Goal: Task Accomplishment & Management: Manage account settings

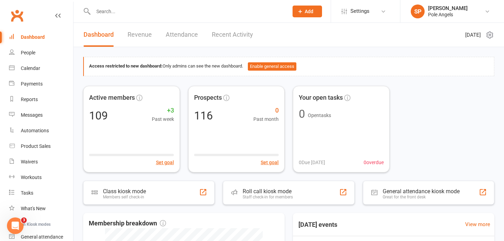
click at [223, 33] on link "Recent Activity" at bounding box center [232, 35] width 41 height 24
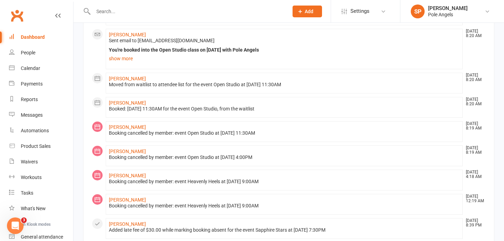
scroll to position [230, 0]
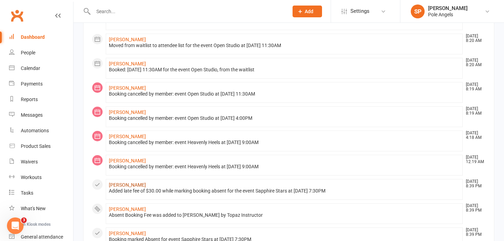
click at [122, 183] on link "[PERSON_NAME]" at bounding box center [127, 185] width 37 height 6
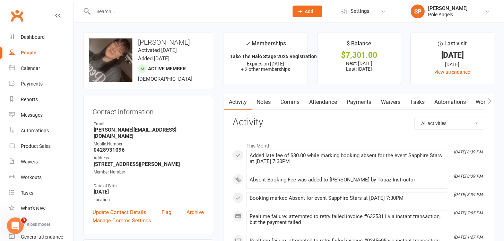
click at [364, 102] on link "Payments" at bounding box center [359, 102] width 34 height 16
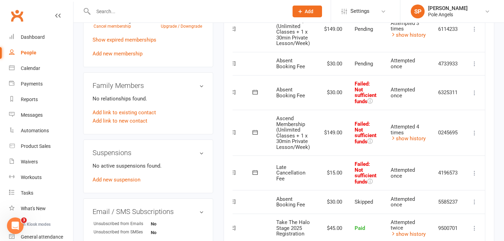
scroll to position [394, 0]
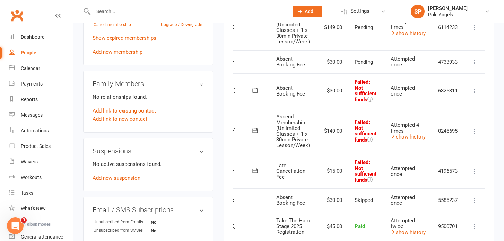
click at [473, 171] on icon at bounding box center [474, 171] width 7 height 7
click at [437, 239] on link "Retry now" at bounding box center [443, 240] width 69 height 14
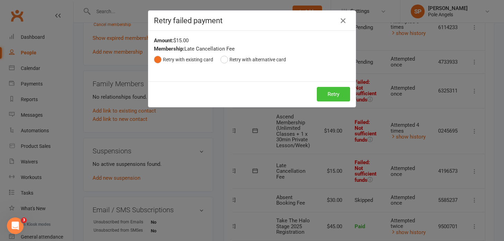
click at [341, 97] on button "Retry" at bounding box center [333, 94] width 33 height 15
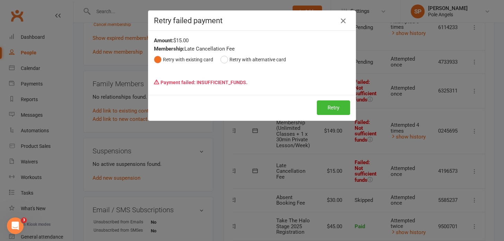
click at [342, 20] on icon "button" at bounding box center [343, 21] width 8 height 8
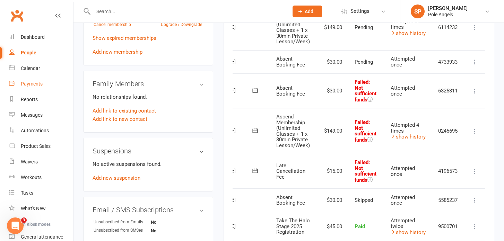
click at [25, 86] on div "Payments" at bounding box center [32, 84] width 22 height 6
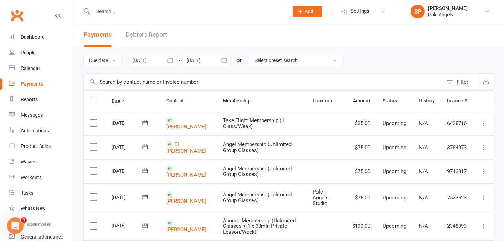
click at [264, 59] on select "Select preset search All failures All skipped payments All pending payments Suc…" at bounding box center [295, 60] width 95 height 12
select select "0"
click at [253, 54] on select "Select preset search All failures All skipped payments All pending payments Suc…" at bounding box center [295, 60] width 95 height 12
type input "[DATE]"
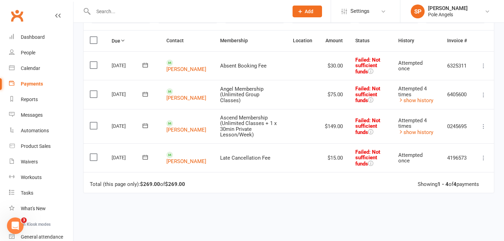
scroll to position [92, 0]
click at [483, 94] on icon at bounding box center [483, 94] width 7 height 7
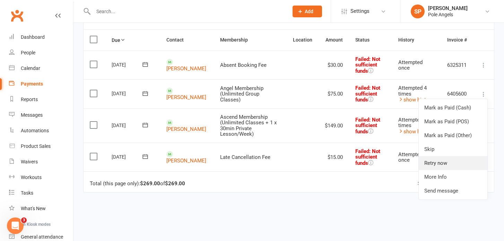
click at [432, 163] on link "Retry now" at bounding box center [452, 163] width 69 height 14
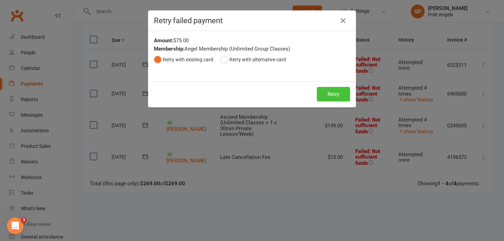
click at [334, 91] on button "Retry" at bounding box center [333, 94] width 33 height 15
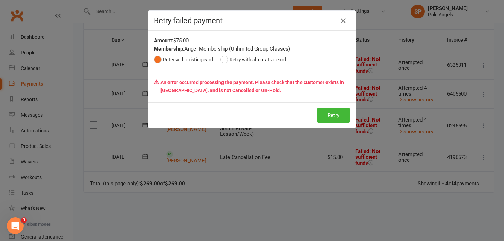
click at [343, 20] on icon "button" at bounding box center [343, 21] width 8 height 8
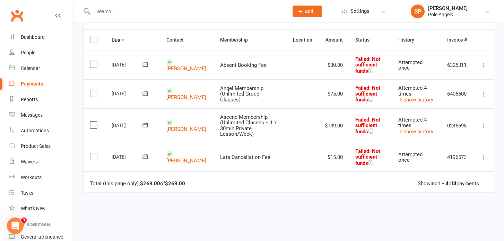
scroll to position [0, 0]
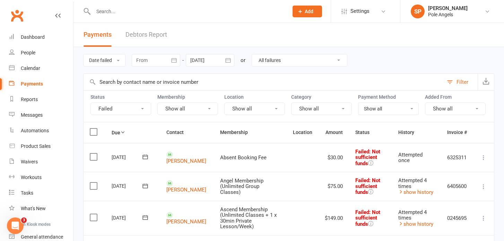
click at [282, 58] on select "All failures All skipped payments All pending payments Successful payments (las…" at bounding box center [299, 60] width 95 height 12
select select "2"
click at [252, 54] on select "All failures All skipped payments All pending payments Successful payments (las…" at bounding box center [299, 60] width 95 height 12
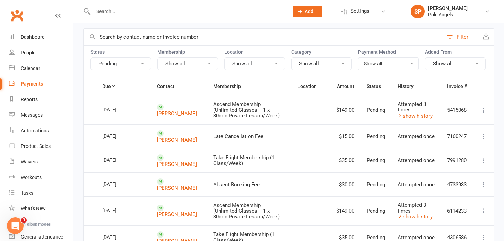
scroll to position [46, 0]
click at [483, 109] on icon at bounding box center [483, 109] width 7 height 7
click at [467, 106] on td "5415068" at bounding box center [457, 109] width 32 height 29
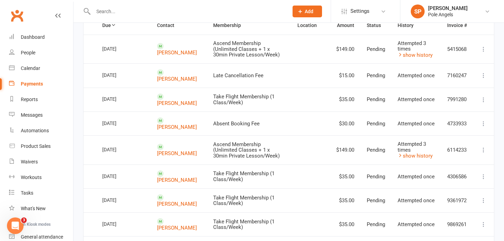
scroll to position [109, 0]
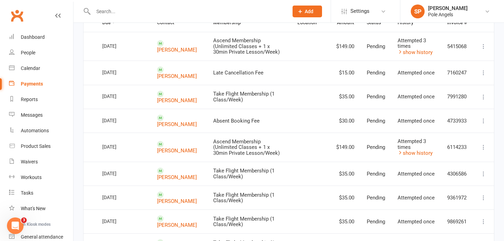
click at [483, 95] on icon at bounding box center [483, 97] width 7 height 7
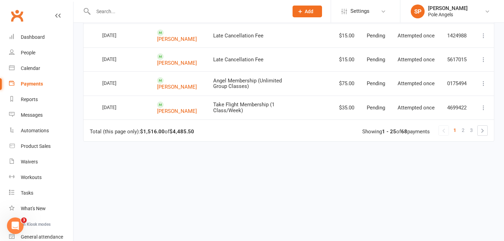
scroll to position [645, 0]
click at [463, 131] on span "2" at bounding box center [462, 130] width 3 height 10
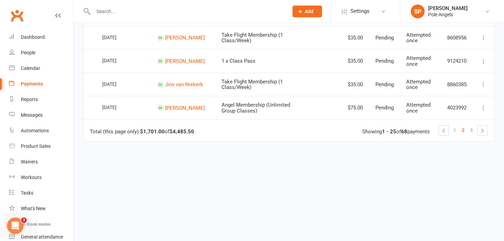
scroll to position [636, 0]
click at [471, 131] on span "3" at bounding box center [471, 130] width 3 height 10
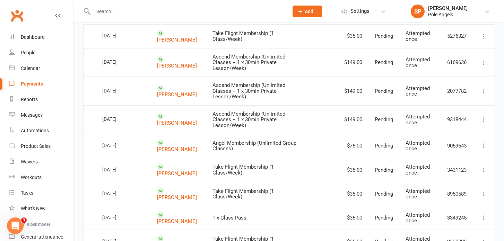
scroll to position [0, 0]
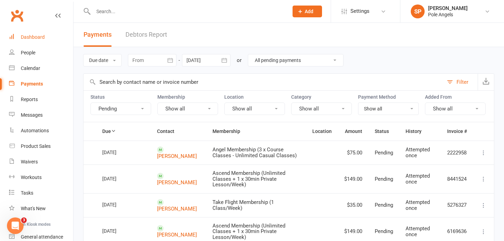
click at [39, 37] on div "Dashboard" at bounding box center [33, 37] width 24 height 6
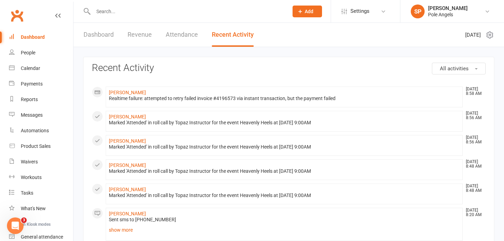
click at [97, 1] on div at bounding box center [183, 11] width 200 height 23
click at [101, 16] on div at bounding box center [183, 11] width 200 height 23
click at [111, 10] on input "text" at bounding box center [187, 12] width 192 height 10
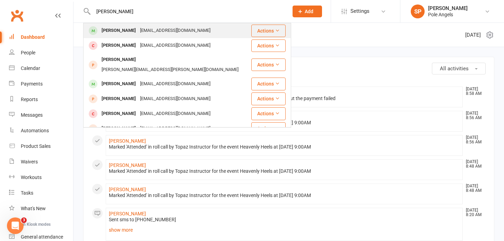
type input "[PERSON_NAME]"
click at [110, 32] on div "[PERSON_NAME]" at bounding box center [118, 31] width 38 height 10
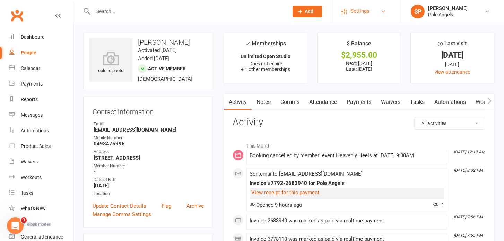
click at [358, 12] on span "Settings" at bounding box center [359, 11] width 19 height 16
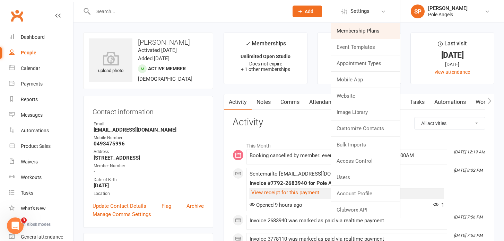
click at [350, 34] on link "Membership Plans" at bounding box center [365, 31] width 69 height 16
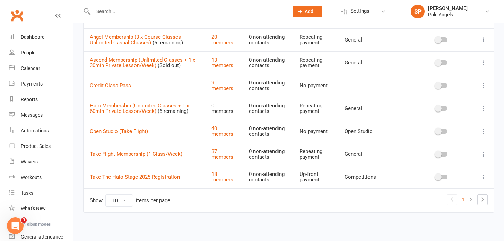
scroll to position [137, 0]
click at [147, 158] on td "Take Flight Membership (1 Class/Week)" at bounding box center [144, 154] width 122 height 23
click at [146, 155] on link "Take Flight Membership (1 Class/Week)" at bounding box center [136, 155] width 92 height 6
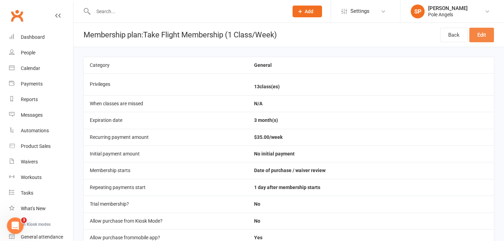
click at [481, 34] on link "Edit" at bounding box center [481, 35] width 25 height 15
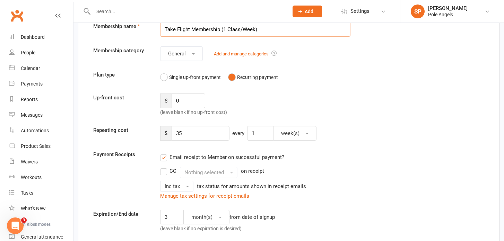
scroll to position [43, 0]
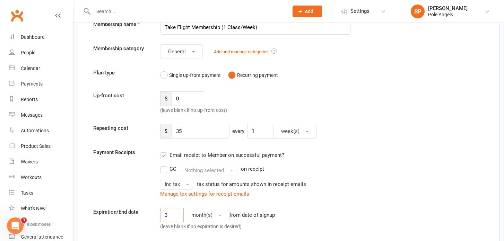
click at [170, 211] on input "3" at bounding box center [172, 215] width 24 height 15
click at [172, 213] on input "3" at bounding box center [172, 215] width 24 height 15
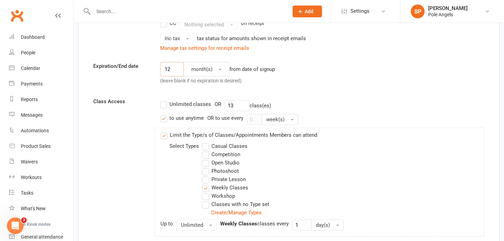
scroll to position [188, 0]
type input "12"
click at [237, 108] on input "13" at bounding box center [236, 105] width 25 height 11
type input "1"
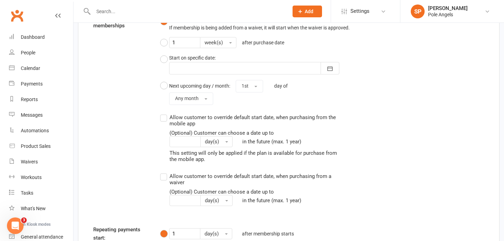
scroll to position [694, 0]
type input "46"
click at [200, 106] on button "Any month" at bounding box center [191, 100] width 44 height 12
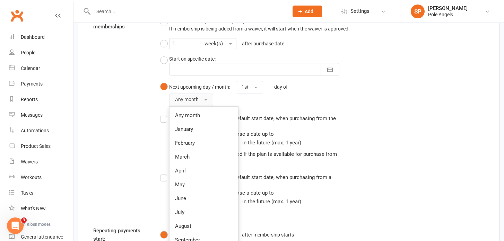
click at [200, 106] on button "Any month" at bounding box center [191, 100] width 44 height 12
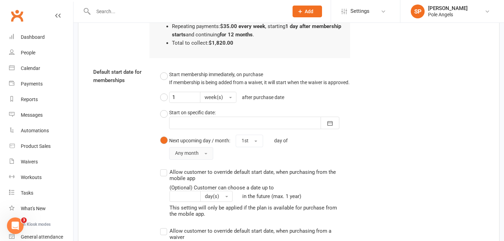
scroll to position [676, 0]
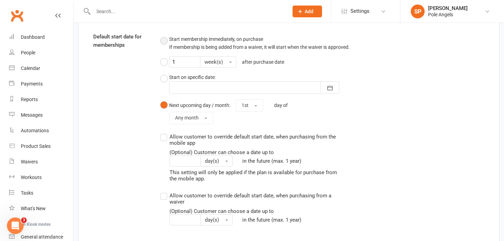
click at [167, 40] on button "Start membership immediately, on purchase If membership is being added from a w…" at bounding box center [254, 43] width 189 height 21
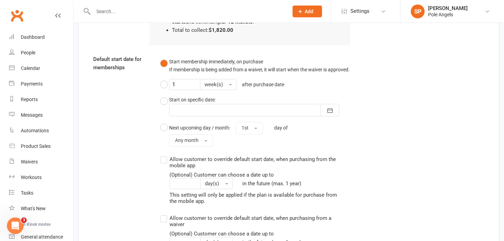
scroll to position [655, 0]
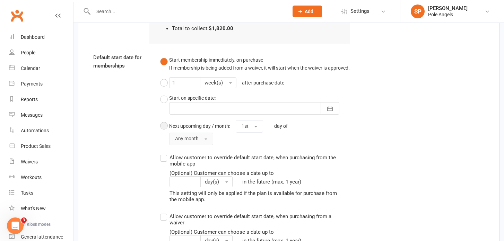
click at [206, 144] on button "Any month" at bounding box center [191, 139] width 44 height 12
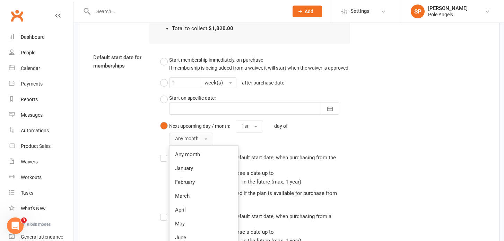
click at [206, 144] on button "Any month" at bounding box center [191, 139] width 44 height 12
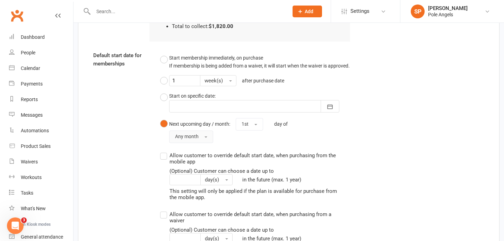
scroll to position [653, 0]
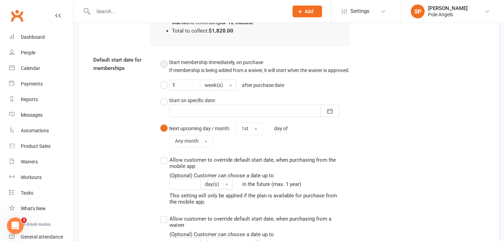
click at [167, 67] on button "Start membership immediately, on purchase If membership is being added from a w…" at bounding box center [254, 66] width 189 height 21
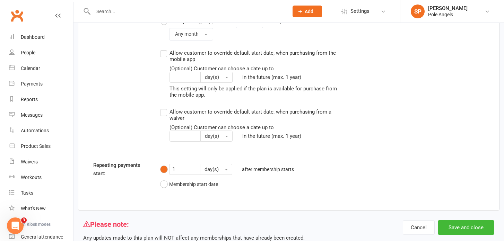
scroll to position [787, 0]
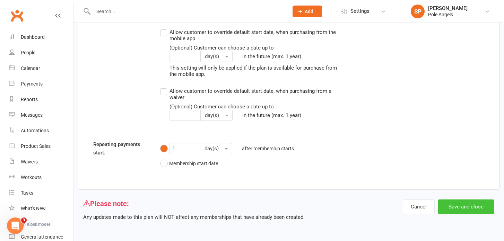
click at [474, 208] on button "Save and close" at bounding box center [466, 207] width 56 height 15
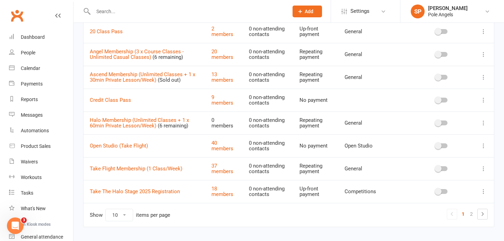
scroll to position [125, 0]
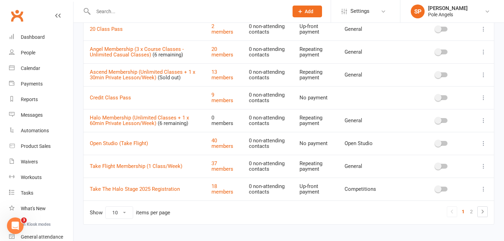
click at [484, 167] on icon at bounding box center [483, 166] width 7 height 7
click at [456, 182] on link "Edit" at bounding box center [452, 180] width 69 height 14
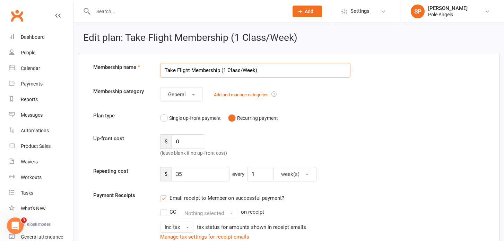
click at [254, 72] on input "Take Flight Membership (1 Class/Week)" at bounding box center [255, 70] width 190 height 15
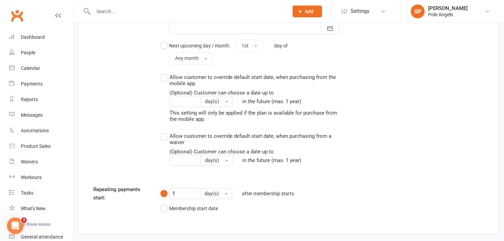
scroll to position [755, 0]
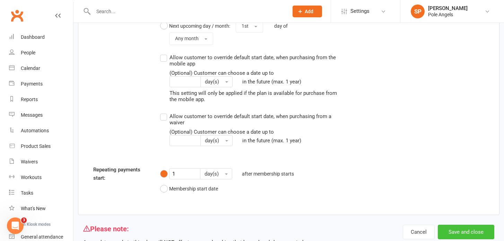
type input "Take Flight Membership (1 Class/Week + 2 x Open Studio/Week)"
click at [475, 234] on button "Save and close" at bounding box center [466, 232] width 56 height 15
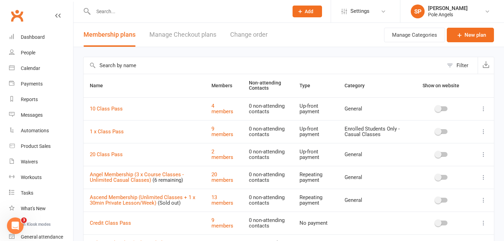
click at [485, 180] on icon at bounding box center [483, 177] width 7 height 7
click at [444, 188] on link "Edit" at bounding box center [452, 191] width 69 height 14
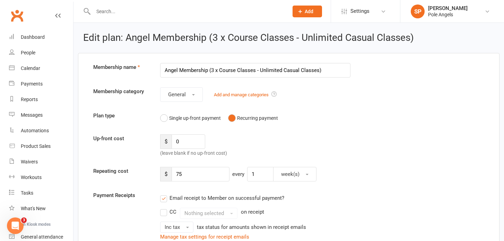
click at [317, 71] on input "Angel Membership (3 x Course Classes - Unlimited Casual Classes)" at bounding box center [255, 70] width 190 height 15
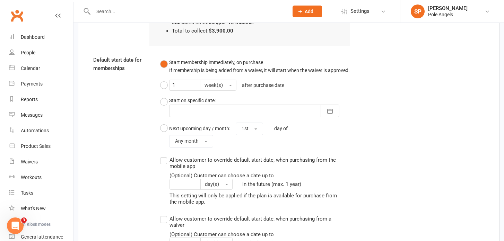
scroll to position [826, 0]
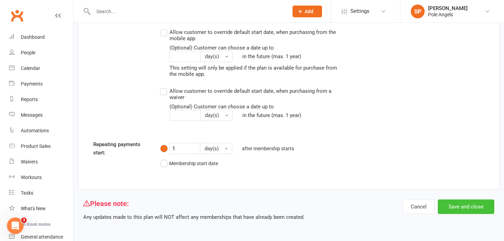
type input "Angel Membership (3 x Course Classes - Unlimited Casual Classes + Open Studio)"
click at [456, 202] on button "Save and close" at bounding box center [466, 207] width 56 height 15
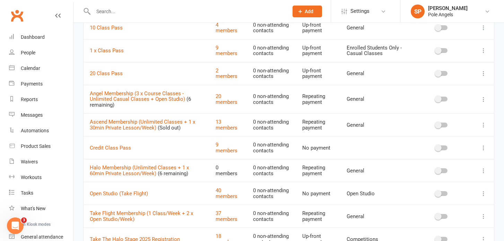
scroll to position [144, 0]
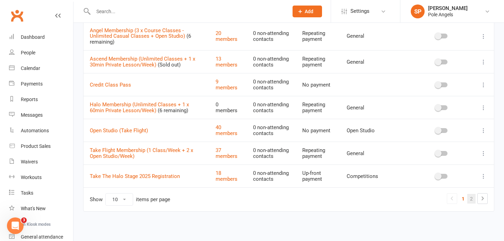
click at [474, 202] on link "2" at bounding box center [471, 199] width 8 height 10
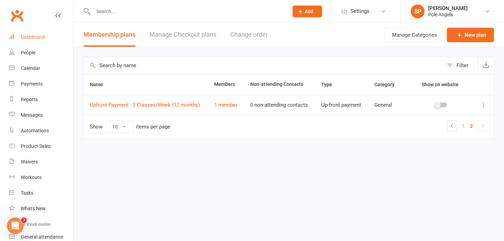
click at [38, 34] on div "Dashboard" at bounding box center [33, 37] width 24 height 6
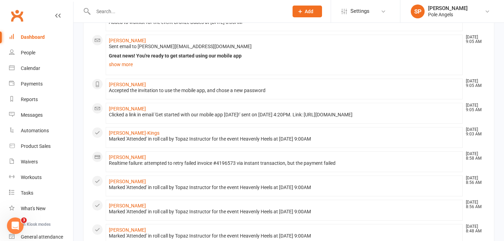
scroll to position [77, 0]
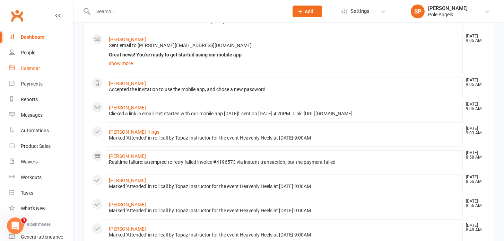
click at [28, 66] on div "Calendar" at bounding box center [30, 68] width 19 height 6
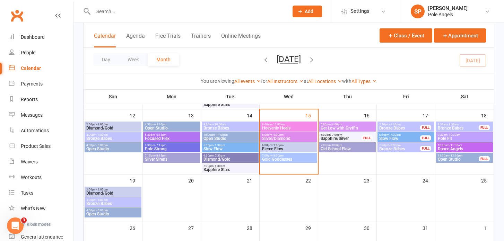
scroll to position [168, 0]
click at [284, 123] on span "9:00am - 10:00am" at bounding box center [289, 124] width 54 height 3
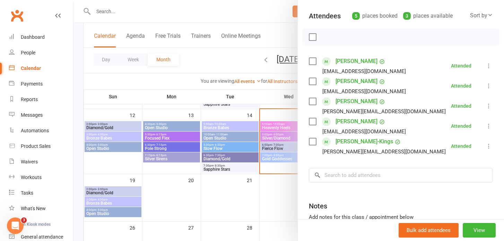
scroll to position [74, 0]
click at [30, 36] on div "Dashboard" at bounding box center [33, 37] width 24 height 6
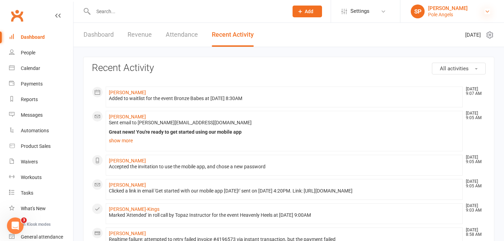
click at [486, 11] on icon at bounding box center [487, 12] width 6 height 6
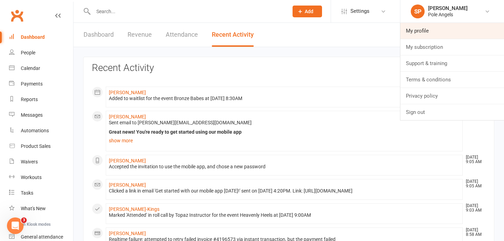
click at [414, 30] on link "My profile" at bounding box center [452, 31] width 104 height 16
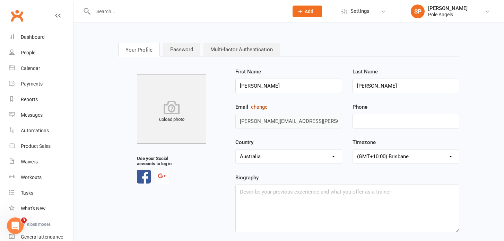
click at [260, 108] on button "change" at bounding box center [259, 107] width 17 height 8
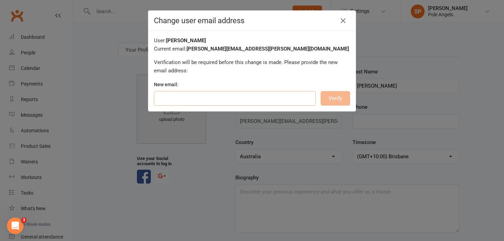
click at [245, 99] on input "email" at bounding box center [235, 98] width 162 height 15
type input "r"
type input "topaz@poleangels.com.au"
type input "0434632595"
click at [331, 99] on button "Verify" at bounding box center [334, 98] width 29 height 15
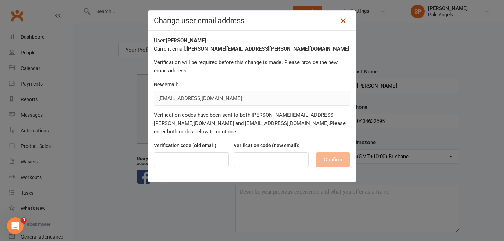
click at [340, 19] on icon at bounding box center [343, 21] width 8 height 8
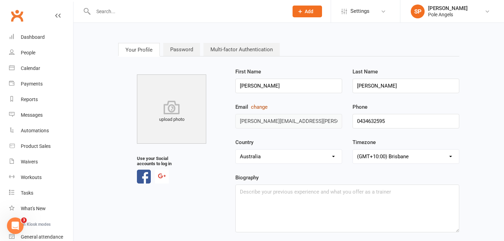
click at [261, 107] on button "change" at bounding box center [259, 107] width 17 height 8
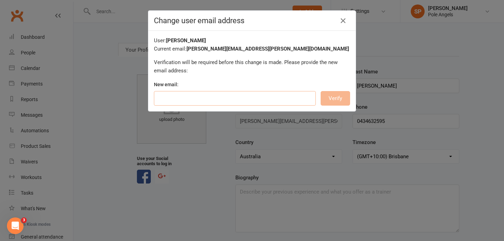
click at [222, 96] on input "email" at bounding box center [235, 98] width 162 height 15
type input "[EMAIL_ADDRESS][DOMAIN_NAME]"
click at [328, 102] on button "Verify" at bounding box center [334, 98] width 29 height 15
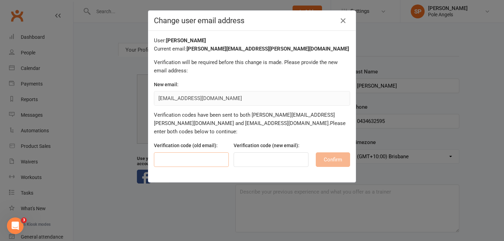
click at [195, 153] on input "text" at bounding box center [191, 159] width 75 height 15
type input "208057"
click at [255, 152] on input "text" at bounding box center [270, 159] width 75 height 15
type input "707241"
click at [325, 155] on button "Confirm" at bounding box center [333, 159] width 34 height 15
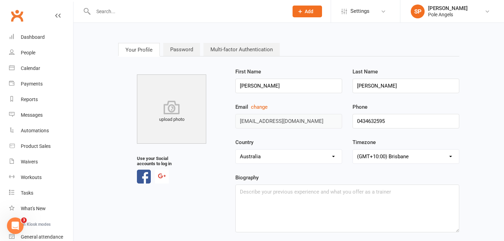
scroll to position [37, 0]
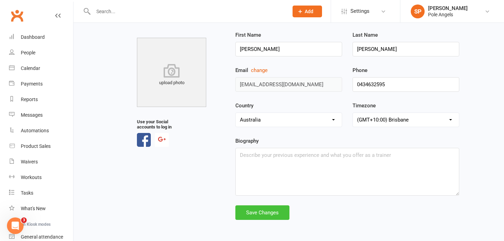
click at [277, 215] on div "Save Changes" at bounding box center [262, 212] width 54 height 15
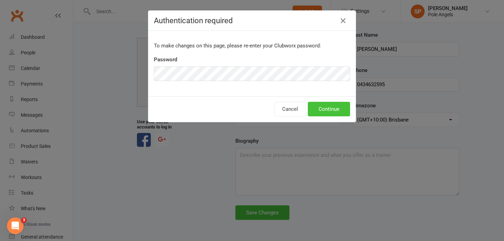
click at [318, 112] on button "Continue" at bounding box center [329, 109] width 42 height 15
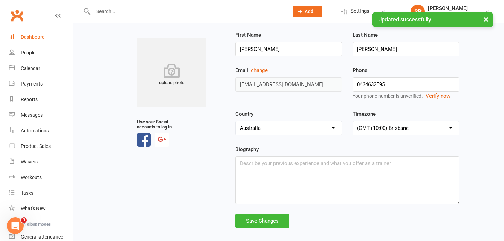
click at [26, 32] on link "Dashboard" at bounding box center [41, 37] width 64 height 16
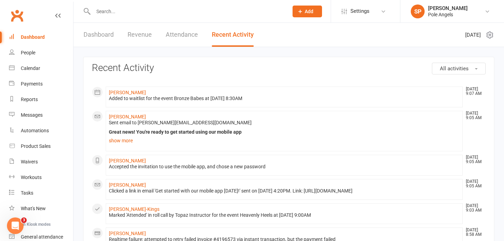
click at [97, 7] on input "text" at bounding box center [187, 12] width 192 height 10
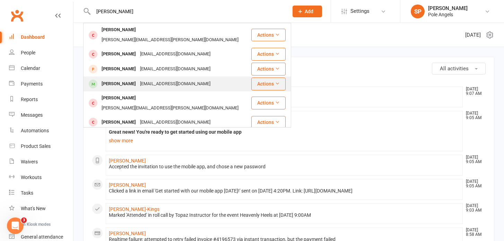
type input "katie"
click at [114, 79] on div "[PERSON_NAME]" at bounding box center [118, 84] width 38 height 10
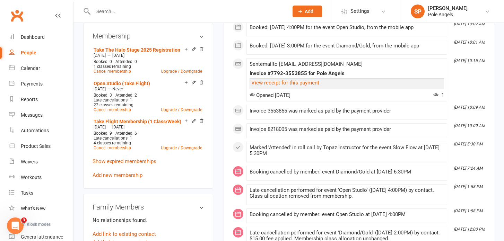
scroll to position [270, 0]
click at [135, 178] on link "Add new membership" at bounding box center [117, 175] width 50 height 6
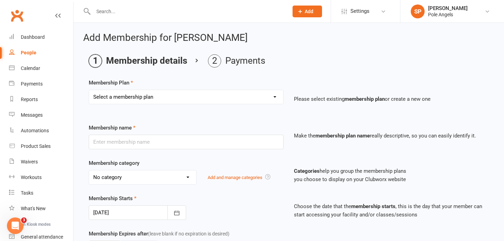
click at [143, 97] on select "Select a membership plan Create new Membership Plan 1 x Class Pass Credit Class…" at bounding box center [186, 97] width 194 height 14
select select "3"
click at [89, 90] on select "Select a membership plan Create new Membership Plan 1 x Class Pass Credit Class…" at bounding box center [186, 97] width 194 height 14
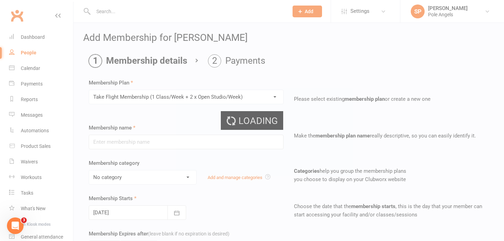
type input "Take Flight Membership (1 Class/Week + 2 x Open Studio/Week)"
select select "2"
type input "12"
select select "2"
type input "46"
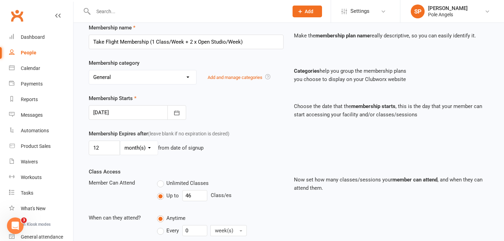
scroll to position [99, 0]
click at [182, 116] on button "button" at bounding box center [176, 113] width 19 height 15
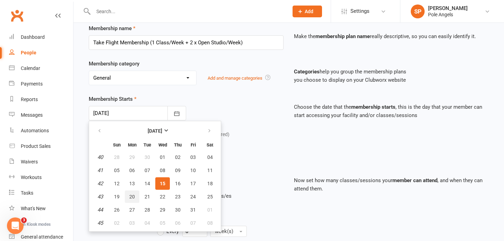
click at [134, 201] on button "20" at bounding box center [132, 197] width 15 height 12
type input "[DATE]"
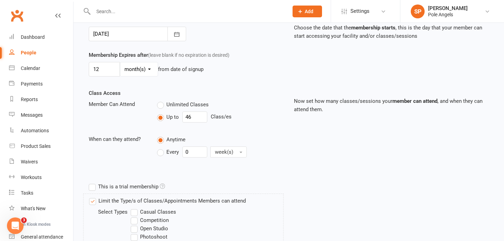
scroll to position [291, 0]
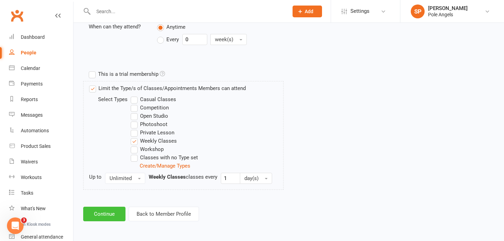
click at [104, 215] on button "Continue" at bounding box center [104, 214] width 42 height 15
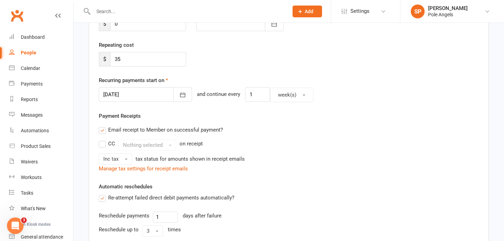
scroll to position [117, 0]
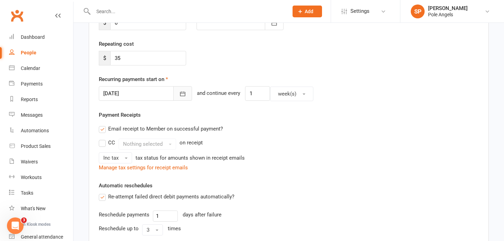
click at [179, 91] on icon "button" at bounding box center [182, 93] width 7 height 7
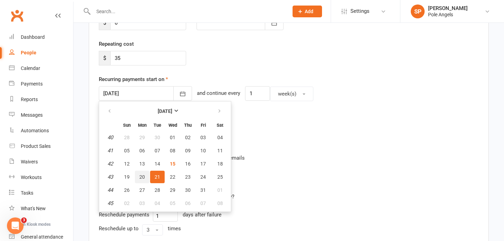
click at [141, 177] on span "20" at bounding box center [142, 177] width 6 height 6
type input "[DATE]"
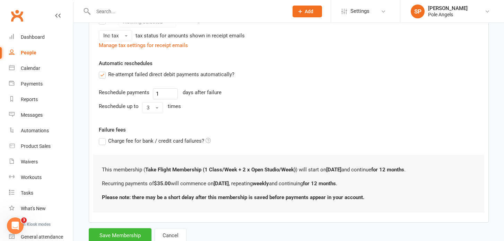
scroll to position [263, 0]
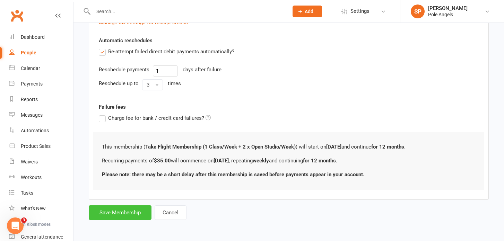
click at [129, 216] on button "Save Membership" at bounding box center [120, 212] width 63 height 15
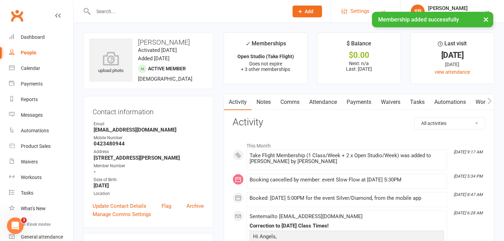
click at [355, 10] on span "Settings" at bounding box center [359, 11] width 19 height 16
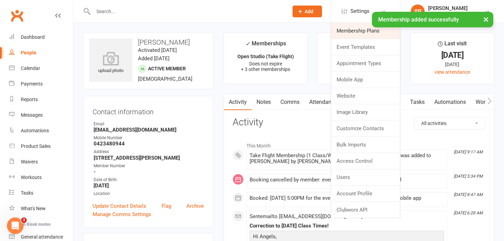
click at [349, 30] on link "Membership Plans" at bounding box center [365, 31] width 69 height 16
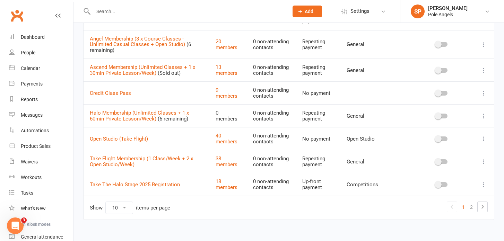
scroll to position [139, 0]
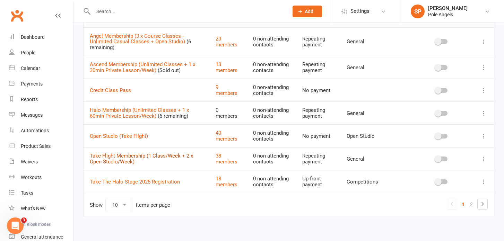
click at [122, 157] on link "Take Flight Membership (1 Class/Week + 2 x Open Studio/Week)" at bounding box center [141, 159] width 103 height 12
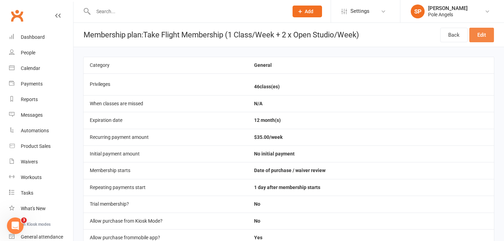
click at [478, 36] on link "Edit" at bounding box center [481, 35] width 25 height 15
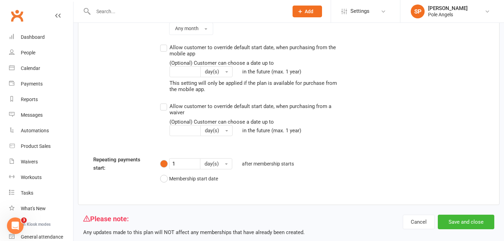
scroll to position [775, 0]
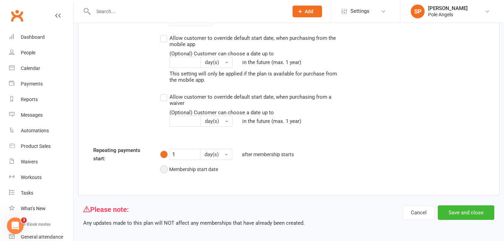
click at [165, 176] on button "Membership start date" at bounding box center [189, 169] width 58 height 13
click at [479, 220] on button "Save and close" at bounding box center [466, 212] width 56 height 15
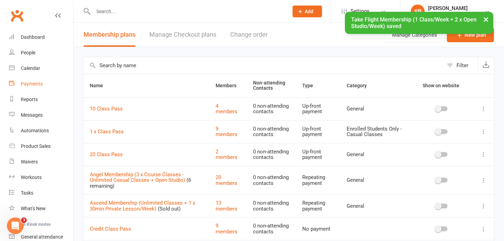
click at [38, 85] on div "Payments" at bounding box center [32, 84] width 22 height 6
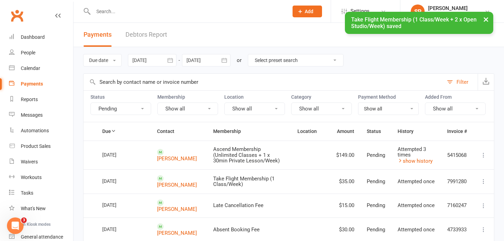
click at [173, 61] on icon "button" at bounding box center [169, 60] width 5 height 5
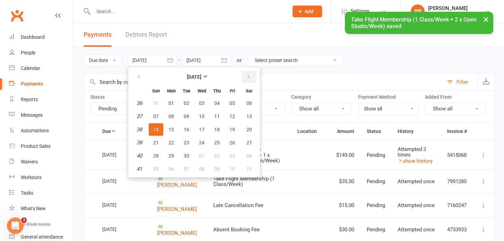
click at [253, 78] on button "button" at bounding box center [248, 77] width 15 height 12
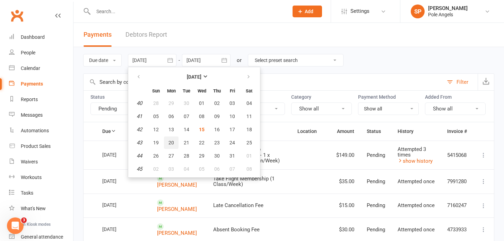
click at [171, 144] on span "20" at bounding box center [171, 143] width 6 height 6
type input "[DATE]"
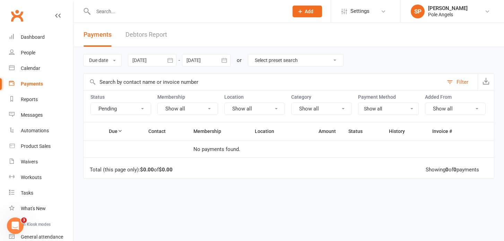
click at [227, 60] on icon "button" at bounding box center [224, 60] width 7 height 7
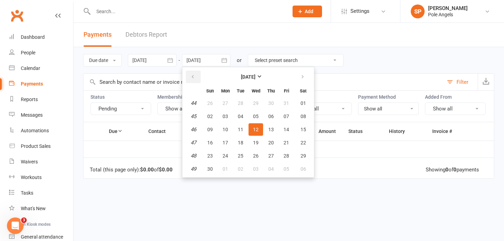
click at [193, 74] on icon "button" at bounding box center [192, 77] width 5 height 6
click at [211, 155] on span "26" at bounding box center [210, 156] width 6 height 6
type input "26 Oct 2025"
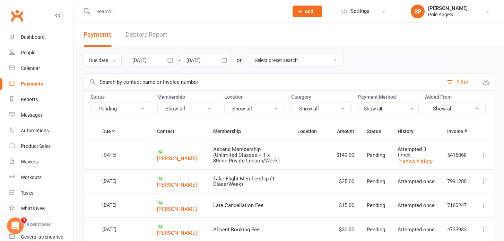
click at [103, 11] on input "text" at bounding box center [187, 12] width 192 height 10
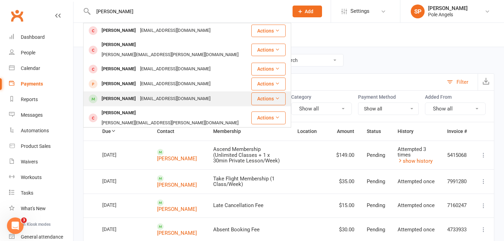
type input "[PERSON_NAME]"
click at [109, 94] on div "[PERSON_NAME]" at bounding box center [118, 99] width 38 height 10
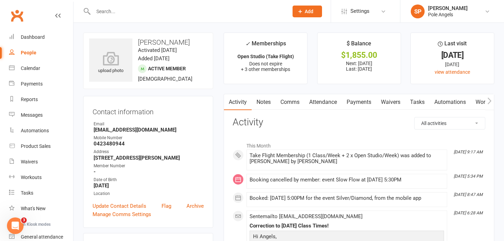
click at [359, 103] on link "Payments" at bounding box center [359, 102] width 34 height 16
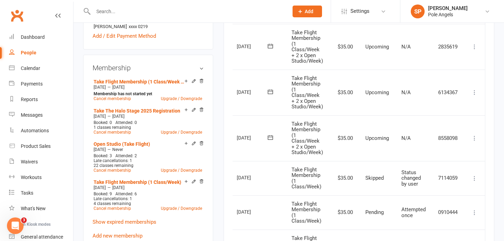
scroll to position [238, 0]
click at [474, 139] on icon at bounding box center [474, 137] width 7 height 7
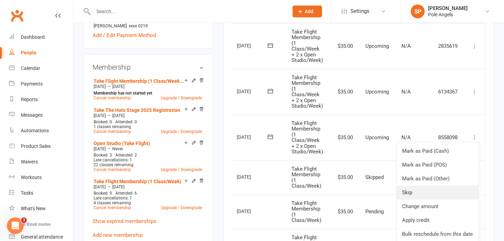
click at [426, 195] on link "Skip" at bounding box center [437, 193] width 82 height 14
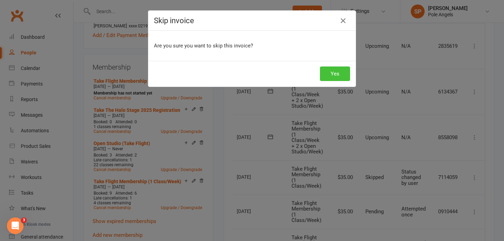
click at [335, 76] on button "Yes" at bounding box center [335, 74] width 30 height 15
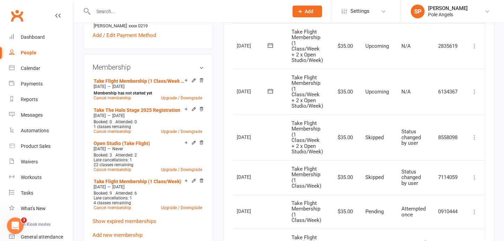
click at [106, 7] on input "text" at bounding box center [187, 12] width 192 height 10
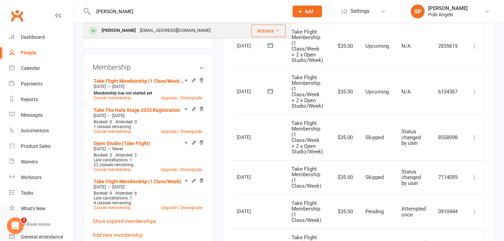
type input "[PERSON_NAME]"
click at [111, 32] on div "[PERSON_NAME]" at bounding box center [118, 31] width 38 height 10
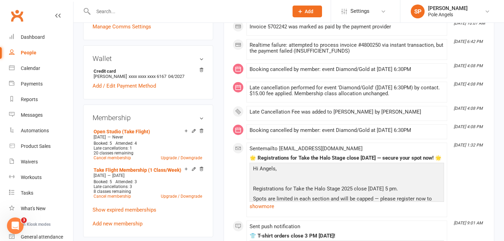
scroll to position [243, 0]
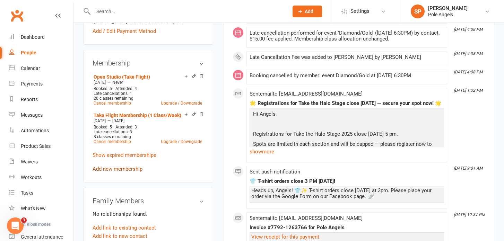
click at [115, 169] on link "Add new membership" at bounding box center [117, 169] width 50 height 6
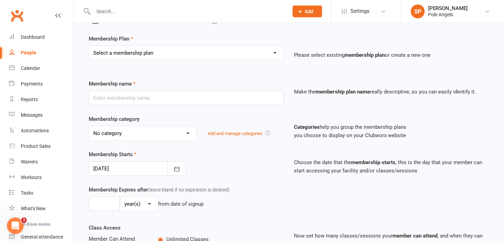
scroll to position [56, 0]
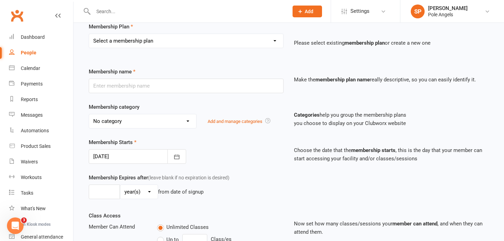
click at [164, 45] on select "Select a membership plan Create new Membership Plan 1 x Class Pass Credit Class…" at bounding box center [186, 41] width 194 height 14
select select "3"
click at [89, 34] on select "Select a membership plan Create new Membership Plan 1 x Class Pass Credit Class…" at bounding box center [186, 41] width 194 height 14
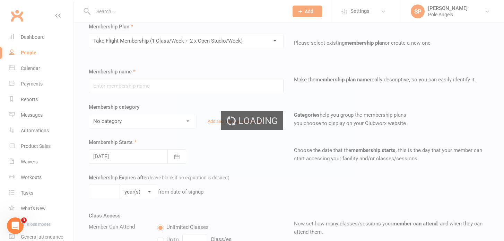
type input "Take Flight Membership (1 Class/Week + 2 x Open Studio/Week)"
select select "2"
type input "12"
select select "2"
type input "46"
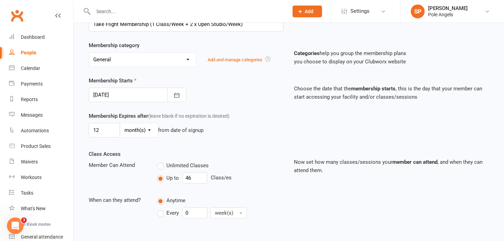
scroll to position [119, 0]
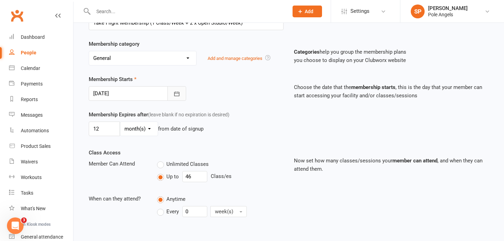
click at [180, 98] on button "button" at bounding box center [176, 93] width 19 height 15
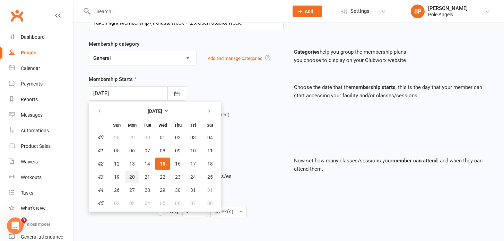
click at [131, 180] on button "20" at bounding box center [132, 177] width 15 height 12
type input "[DATE]"
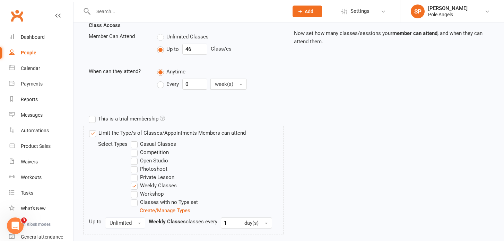
scroll to position [291, 0]
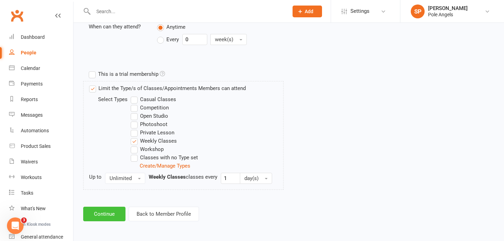
click at [108, 213] on button "Continue" at bounding box center [104, 214] width 42 height 15
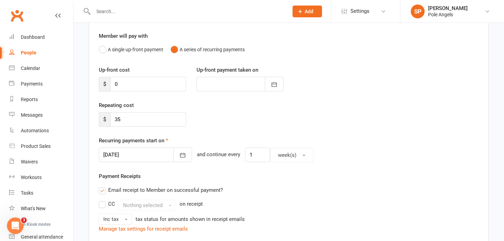
scroll to position [56, 0]
click at [179, 152] on icon "button" at bounding box center [182, 154] width 7 height 7
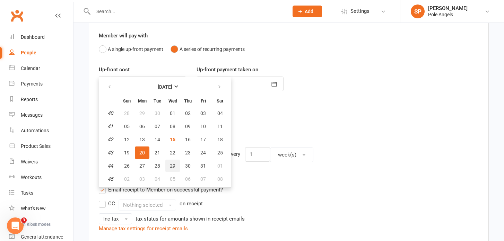
click at [173, 168] on span "29" at bounding box center [173, 166] width 6 height 6
type input "[DATE]"
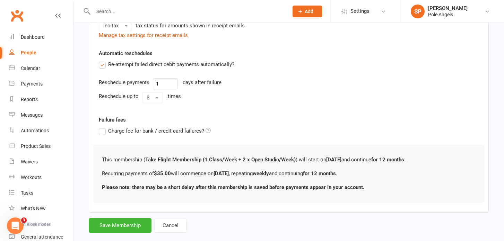
scroll to position [263, 0]
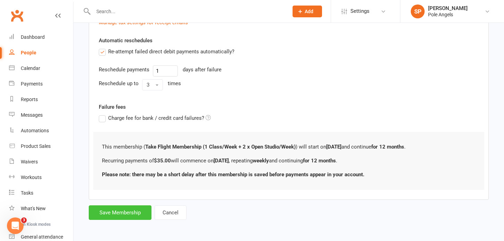
click at [121, 213] on button "Save Membership" at bounding box center [120, 212] width 63 height 15
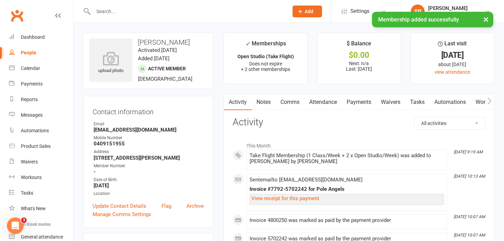
click at [357, 99] on link "Payments" at bounding box center [359, 102] width 34 height 16
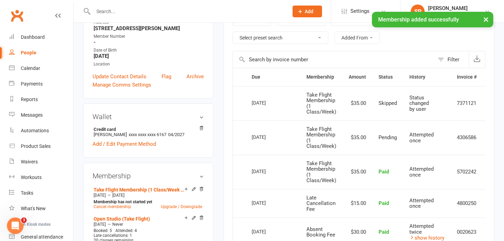
scroll to position [128, 0]
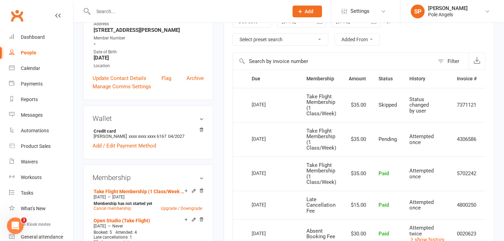
click at [109, 12] on input "text" at bounding box center [187, 12] width 192 height 10
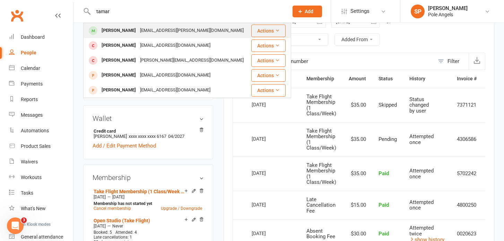
type input "tamar"
click at [124, 34] on div "[PERSON_NAME]" at bounding box center [118, 31] width 38 height 10
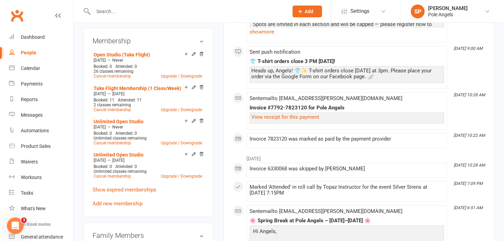
scroll to position [279, 0]
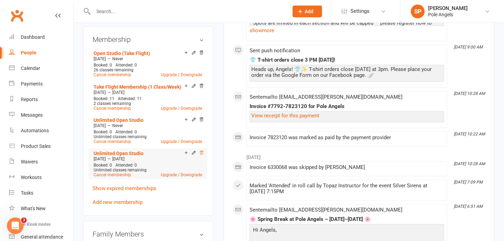
click at [203, 150] on icon at bounding box center [201, 152] width 5 height 5
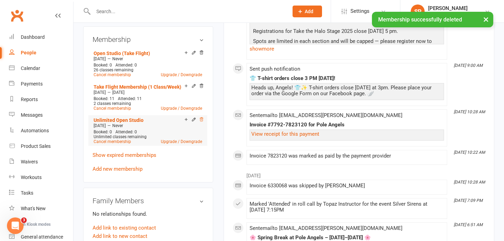
click at [202, 117] on icon at bounding box center [201, 119] width 5 height 5
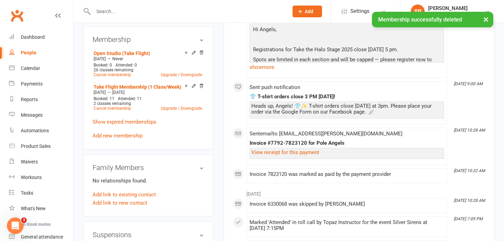
click at [113, 131] on div "Open Studio (Take Flight) [DATE] — Never Booked: 0 Attended: 0 26 classes remai…" at bounding box center [147, 94] width 111 height 91
click at [115, 133] on link "Add new membership" at bounding box center [117, 136] width 50 height 6
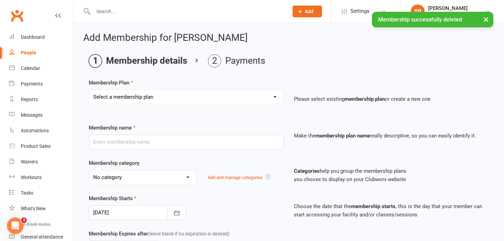
click at [126, 95] on select "Select a membership plan Create new Membership Plan 1 x Class Pass Credit Class…" at bounding box center [186, 97] width 194 height 14
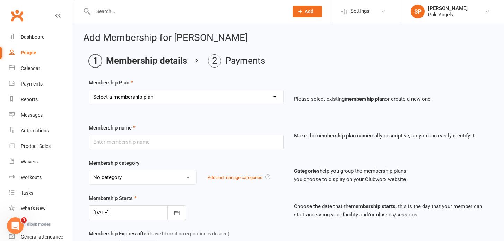
select select "3"
click at [89, 90] on select "Select a membership plan Create new Membership Plan 1 x Class Pass Credit Class…" at bounding box center [186, 97] width 194 height 14
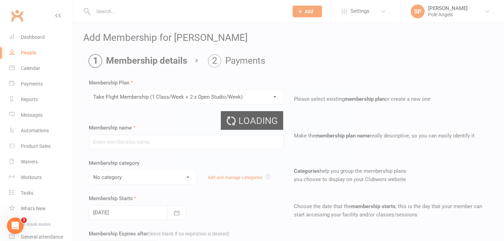
type input "Take Flight Membership (1 Class/Week + 2 x Open Studio/Week)"
select select "2"
type input "12"
select select "2"
type input "46"
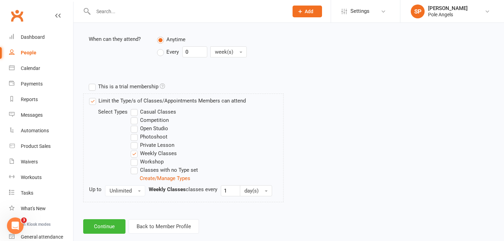
scroll to position [291, 0]
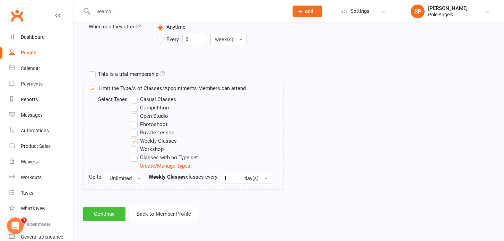
click at [120, 216] on button "Continue" at bounding box center [104, 214] width 42 height 15
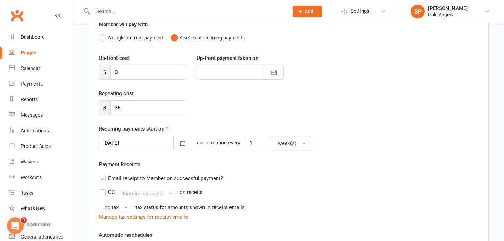
scroll to position [83, 0]
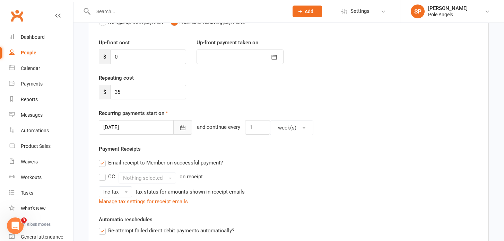
click at [179, 130] on icon "button" at bounding box center [182, 127] width 7 height 7
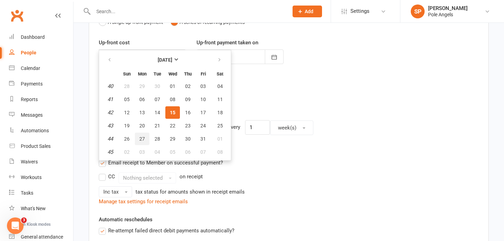
click at [139, 139] on button "27" at bounding box center [142, 139] width 15 height 12
type input "[DATE]"
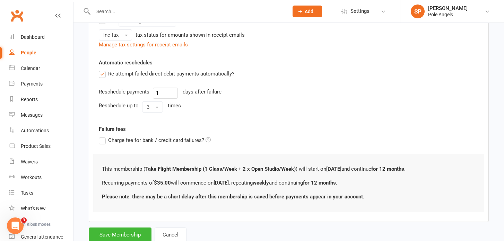
scroll to position [263, 0]
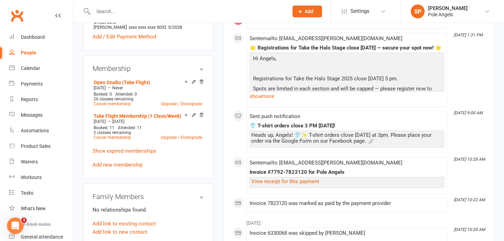
scroll to position [250, 0]
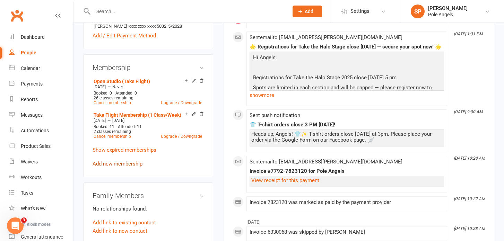
click at [125, 161] on link "Add new membership" at bounding box center [117, 164] width 50 height 6
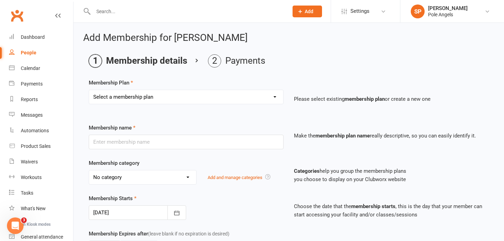
click at [151, 96] on select "Select a membership plan Create new Membership Plan 1 x Class Pass Credit Class…" at bounding box center [186, 97] width 194 height 14
select select "4"
click at [89, 90] on select "Select a membership plan Create new Membership Plan 1 x Class Pass Credit Class…" at bounding box center [186, 97] width 194 height 14
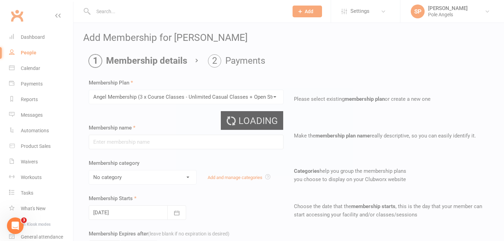
type input "Angel Membership (3 x Course Classes - Unlimited Casual Classes + Open Studio)"
select select "2"
type input "12"
select select "2"
type input "144"
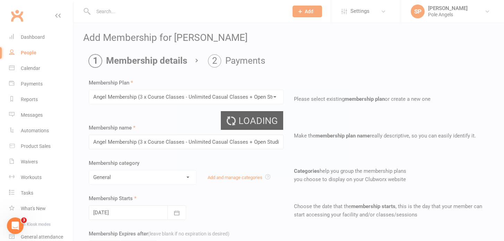
click at [122, 99] on select "Select a membership plan Create new Membership Plan 1 x Class Pass Credit Class…" at bounding box center [186, 97] width 194 height 14
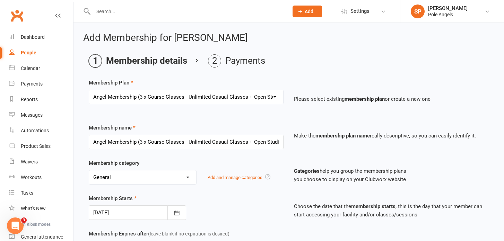
select select "3"
click at [89, 90] on select "Select a membership plan Create new Membership Plan 1 x Class Pass Credit Class…" at bounding box center [186, 97] width 194 height 14
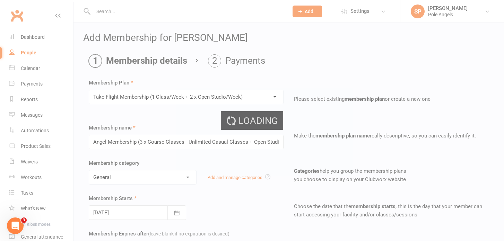
type input "Take Flight Membership (1 Class/Week + 2 x Open Studio/Week)"
type input "46"
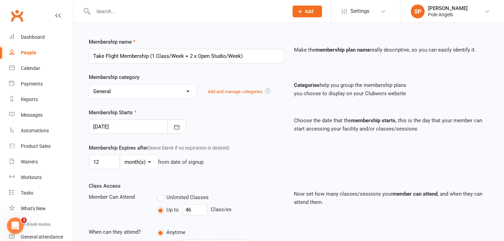
scroll to position [91, 0]
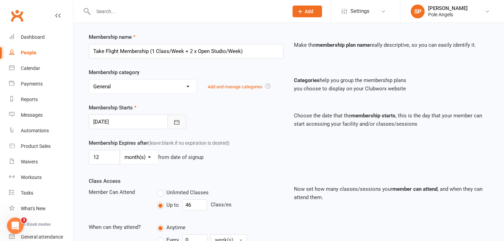
click at [180, 123] on button "button" at bounding box center [176, 122] width 19 height 15
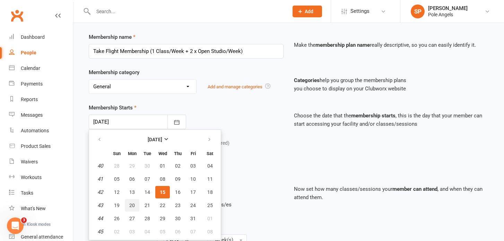
click at [130, 208] on span "20" at bounding box center [132, 206] width 6 height 6
type input "[DATE]"
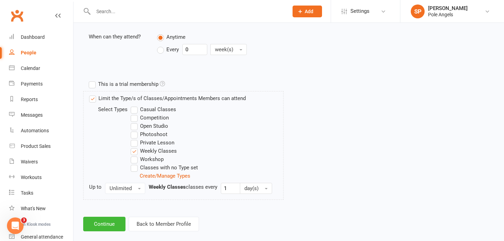
scroll to position [291, 0]
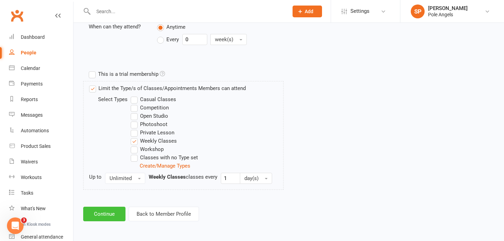
click at [114, 213] on button "Continue" at bounding box center [104, 214] width 42 height 15
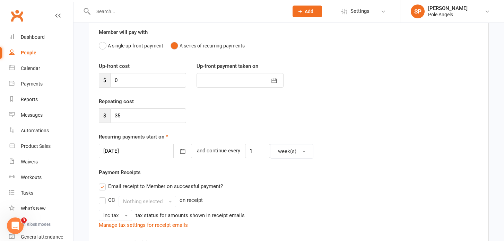
scroll to position [72, 0]
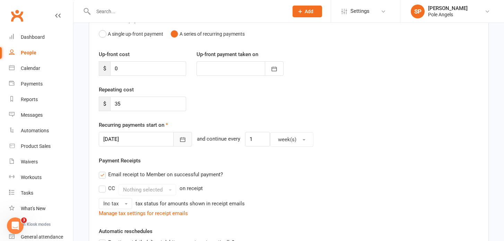
click at [180, 139] on icon "button" at bounding box center [182, 140] width 5 height 5
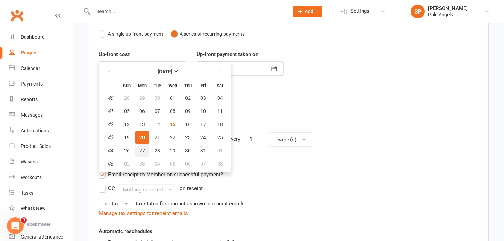
click at [143, 149] on span "27" at bounding box center [142, 151] width 6 height 6
type input "[DATE]"
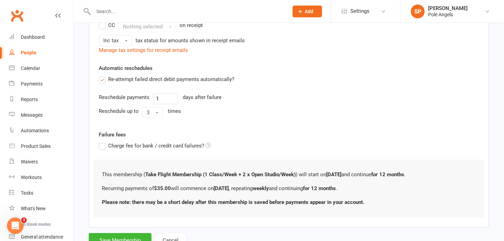
scroll to position [263, 0]
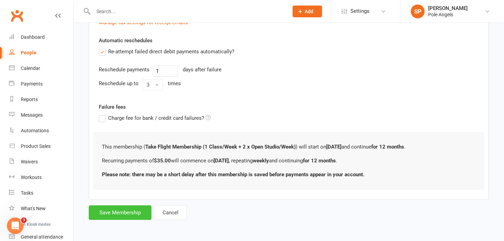
click at [124, 213] on button "Save Membership" at bounding box center [120, 212] width 63 height 15
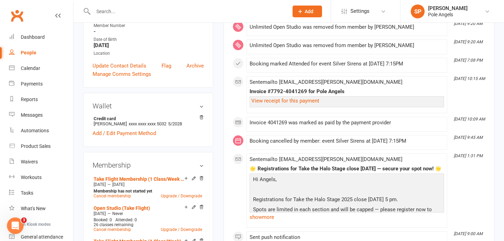
scroll to position [155, 0]
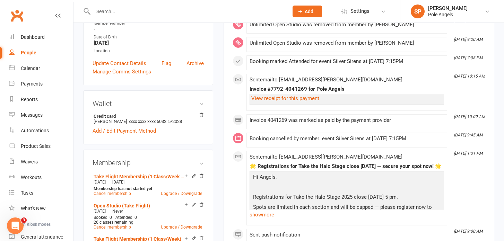
click at [114, 8] on input "text" at bounding box center [187, 12] width 192 height 10
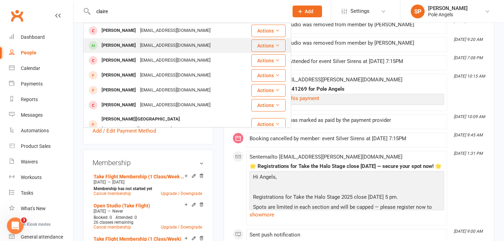
type input "claire"
click at [114, 45] on div "[PERSON_NAME]" at bounding box center [118, 46] width 38 height 10
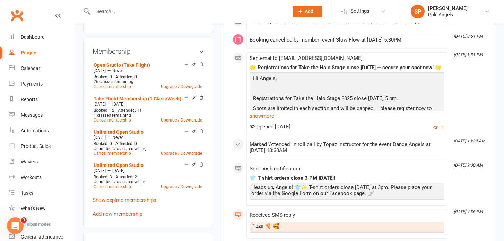
scroll to position [258, 0]
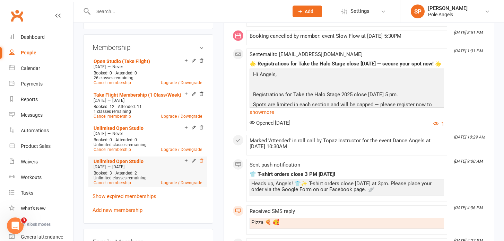
click at [202, 159] on icon at bounding box center [201, 161] width 3 height 4
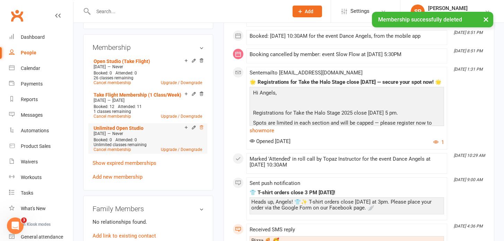
click at [202, 127] on icon at bounding box center [201, 127] width 5 height 5
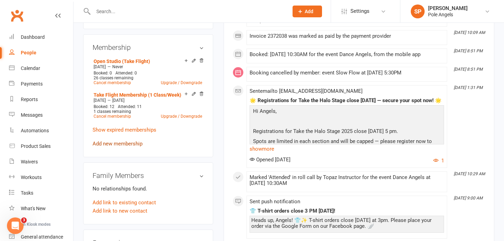
click at [123, 142] on link "Add new membership" at bounding box center [117, 144] width 50 height 6
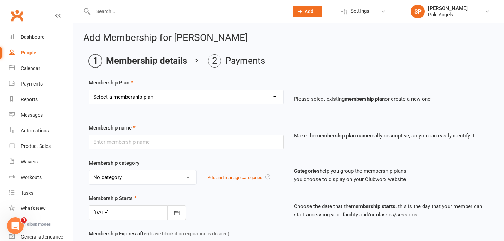
click at [121, 98] on select "Select a membership plan Create new Membership Plan 1 x Class Pass Credit Class…" at bounding box center [186, 97] width 194 height 14
select select "3"
click at [89, 90] on select "Select a membership plan Create new Membership Plan 1 x Class Pass Credit Class…" at bounding box center [186, 97] width 194 height 14
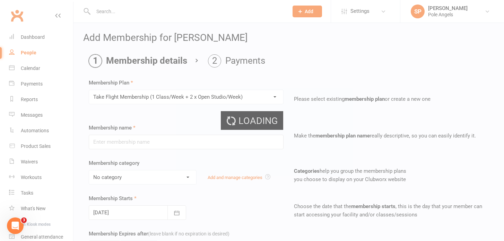
type input "Take Flight Membership (1 Class/Week + 2 x Open Studio/Week)"
select select "2"
type input "12"
select select "2"
type input "46"
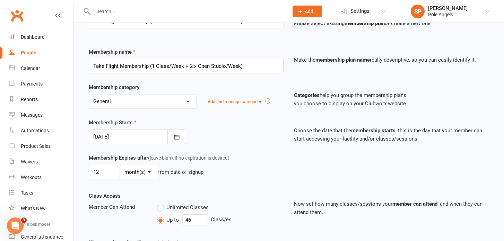
scroll to position [77, 0]
click at [182, 137] on button "button" at bounding box center [176, 136] width 19 height 15
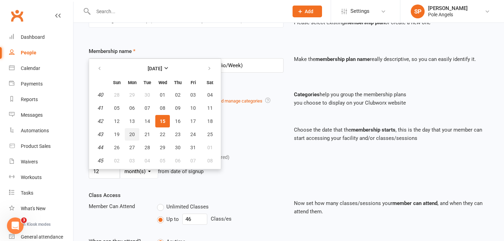
click at [135, 134] on button "20" at bounding box center [132, 134] width 15 height 12
type input "[DATE]"
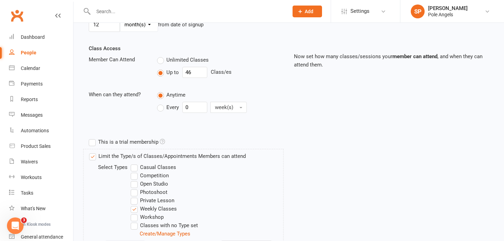
scroll to position [291, 0]
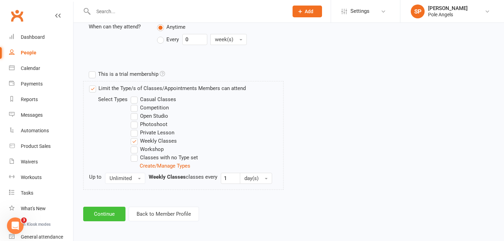
click at [112, 214] on button "Continue" at bounding box center [104, 214] width 42 height 15
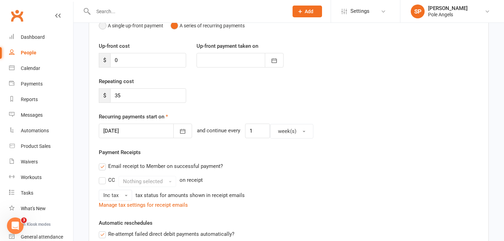
scroll to position [80, 0]
click at [179, 134] on icon "button" at bounding box center [182, 130] width 7 height 7
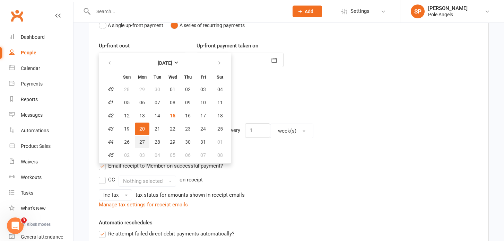
click at [141, 141] on span "27" at bounding box center [142, 142] width 6 height 6
type input "[DATE]"
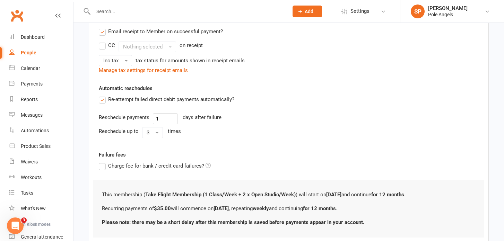
scroll to position [263, 0]
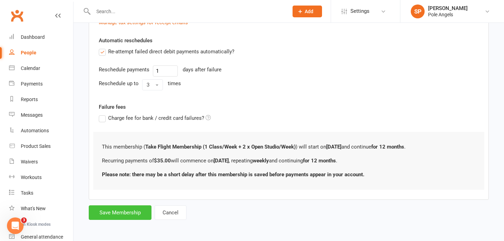
click at [115, 211] on button "Save Membership" at bounding box center [120, 212] width 63 height 15
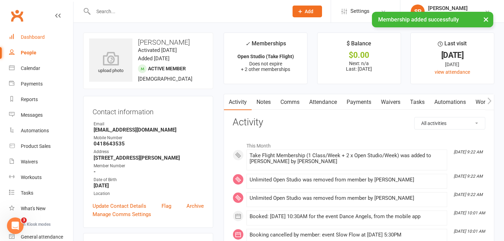
click at [27, 38] on div "Dashboard" at bounding box center [33, 37] width 24 height 6
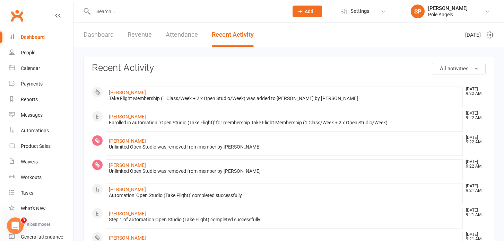
click at [100, 8] on input "text" at bounding box center [187, 12] width 192 height 10
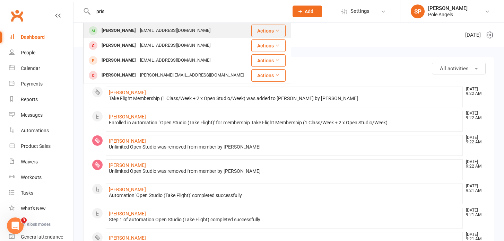
type input "pris"
click at [129, 31] on div "[PERSON_NAME]" at bounding box center [118, 31] width 38 height 10
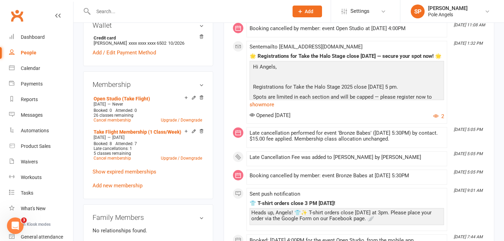
scroll to position [236, 0]
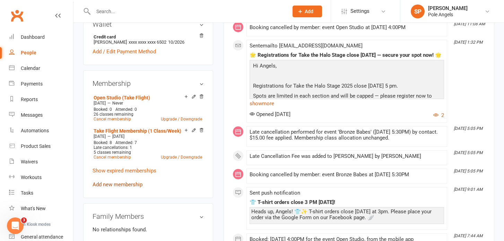
click at [134, 184] on link "Add new membership" at bounding box center [117, 185] width 50 height 6
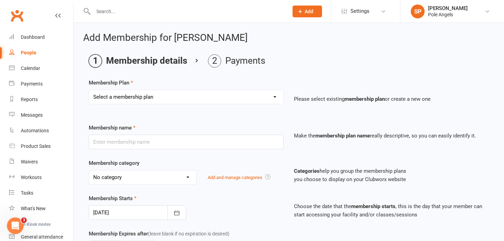
click at [160, 98] on select "Select a membership plan Create new Membership Plan 1 x Class Pass Credit Class…" at bounding box center [186, 97] width 194 height 14
select select "3"
click at [89, 90] on select "Select a membership plan Create new Membership Plan 1 x Class Pass Credit Class…" at bounding box center [186, 97] width 194 height 14
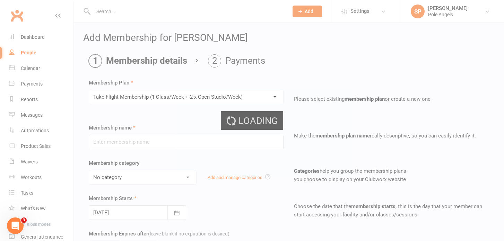
type input "Take Flight Membership (1 Class/Week + 2 x Open Studio/Week)"
select select "2"
type input "12"
select select "2"
type input "46"
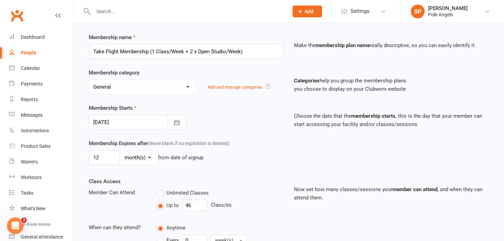
scroll to position [93, 0]
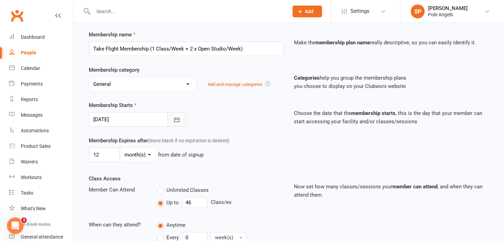
click at [178, 121] on icon "button" at bounding box center [176, 119] width 7 height 7
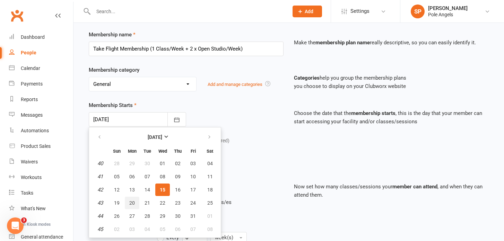
click at [134, 201] on span "20" at bounding box center [132, 203] width 6 height 6
type input "[DATE]"
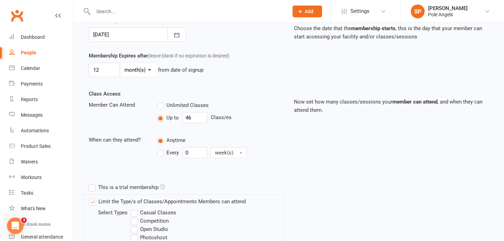
scroll to position [291, 0]
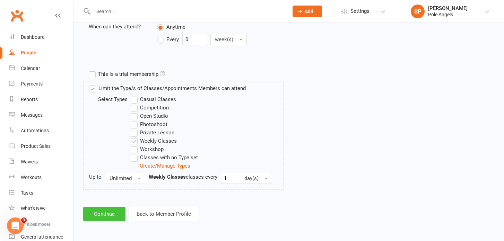
click at [113, 219] on button "Continue" at bounding box center [104, 214] width 42 height 15
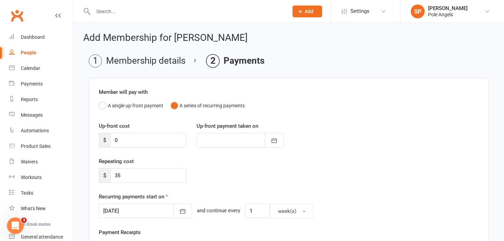
scroll to position [78, 0]
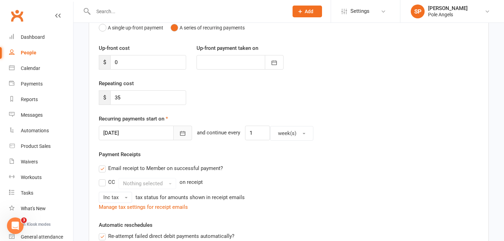
click at [180, 132] on icon "button" at bounding box center [182, 133] width 5 height 5
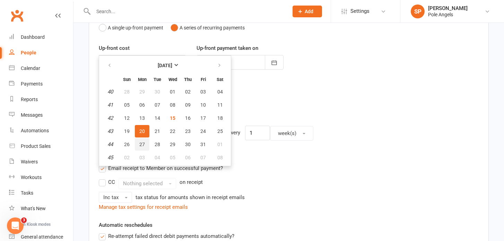
click at [142, 144] on span "27" at bounding box center [142, 145] width 6 height 6
type input "[DATE]"
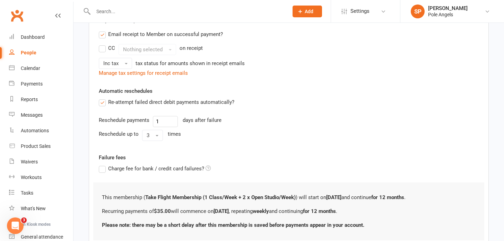
scroll to position [263, 0]
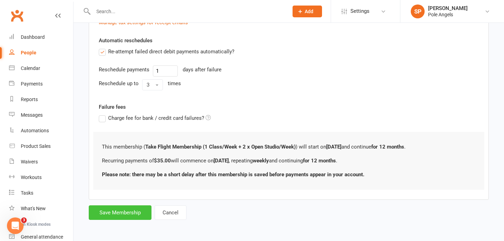
click at [133, 211] on button "Save Membership" at bounding box center [120, 212] width 63 height 15
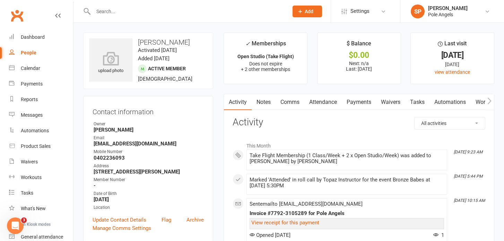
click at [106, 8] on input "text" at bounding box center [187, 12] width 192 height 10
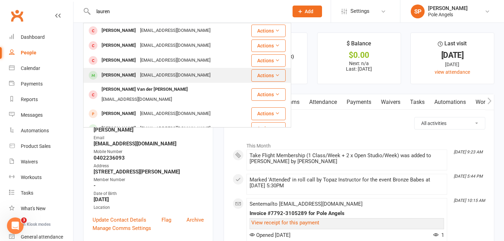
type input "lauren"
click at [112, 74] on div "[PERSON_NAME]" at bounding box center [118, 75] width 38 height 10
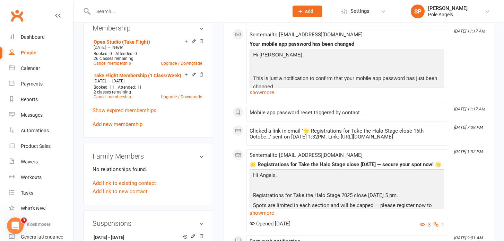
scroll to position [280, 0]
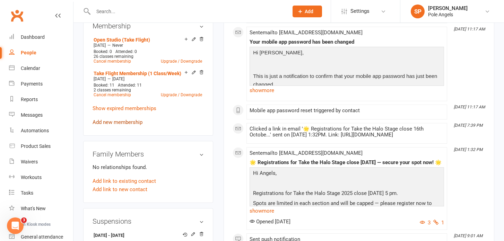
click at [114, 121] on link "Add new membership" at bounding box center [117, 122] width 50 height 6
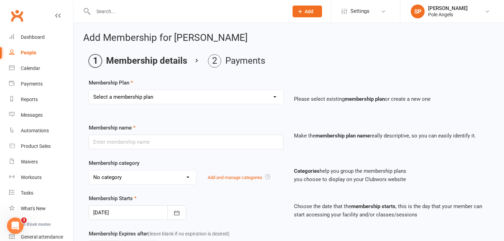
click at [196, 96] on select "Select a membership plan Create new Membership Plan 1 x Class Pass Credit Class…" at bounding box center [186, 97] width 194 height 14
select select "3"
click at [89, 90] on select "Select a membership plan Create new Membership Plan 1 x Class Pass Credit Class…" at bounding box center [186, 97] width 194 height 14
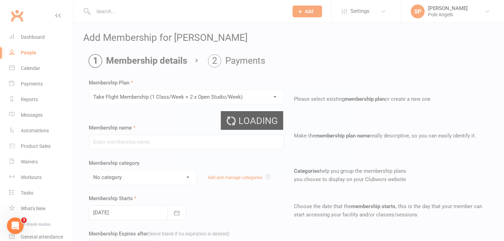
type input "Take Flight Membership (1 Class/Week + 2 x Open Studio/Week)"
select select "2"
type input "12"
select select "2"
type input "46"
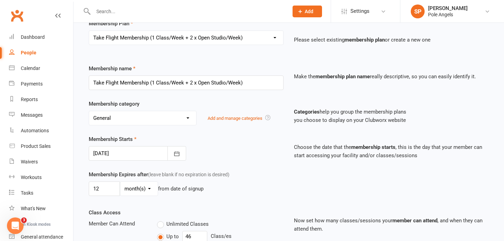
scroll to position [65, 0]
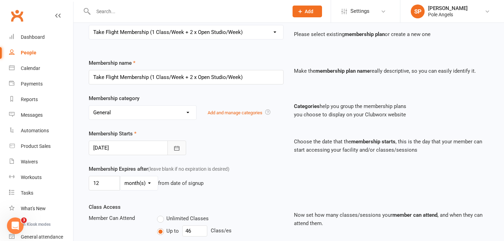
click at [180, 149] on button "button" at bounding box center [176, 148] width 19 height 15
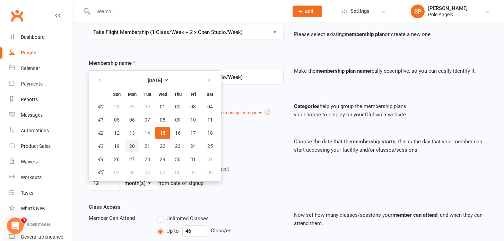
click at [132, 147] on span "20" at bounding box center [132, 146] width 6 height 6
type input "[DATE]"
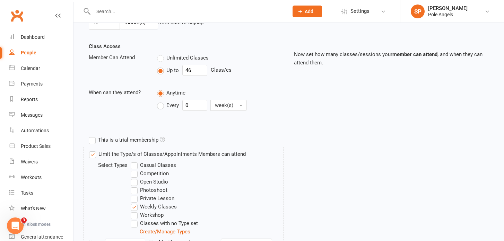
scroll to position [291, 0]
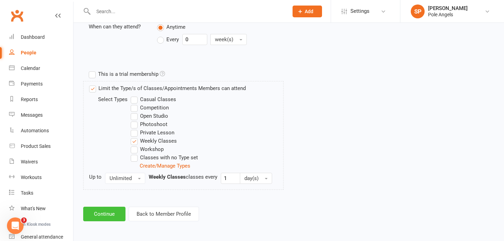
click at [110, 215] on button "Continue" at bounding box center [104, 214] width 42 height 15
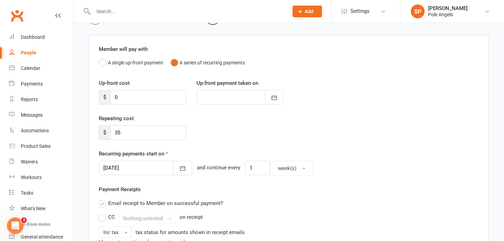
scroll to position [43, 0]
click at [179, 171] on icon "button" at bounding box center [182, 168] width 7 height 7
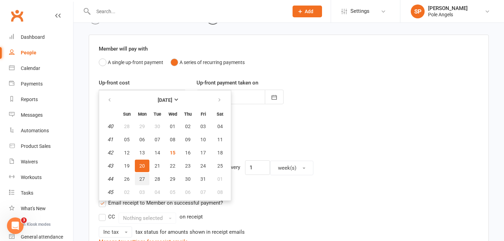
click at [142, 178] on span "27" at bounding box center [142, 179] width 6 height 6
type input "[DATE]"
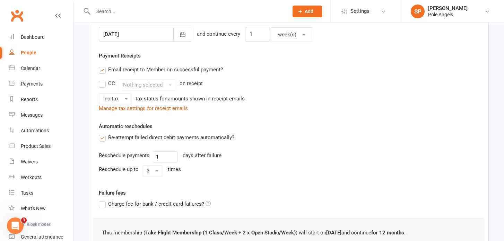
scroll to position [263, 0]
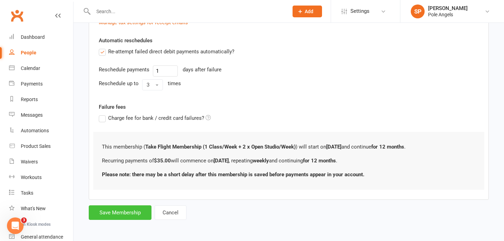
click at [118, 217] on button "Save Membership" at bounding box center [120, 212] width 63 height 15
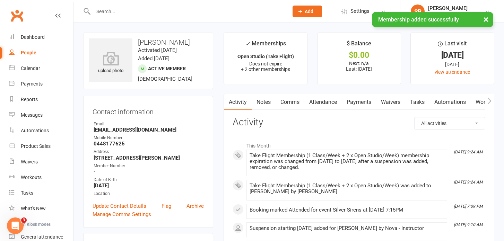
click at [108, 12] on div "× Membership added successfully" at bounding box center [247, 12] width 495 height 0
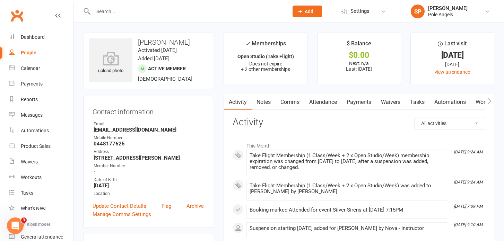
click at [109, 10] on input "text" at bounding box center [187, 12] width 192 height 10
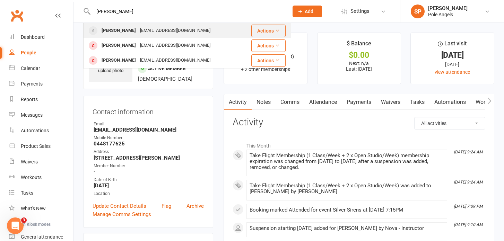
type input "[PERSON_NAME]"
click at [111, 27] on div "[PERSON_NAME]" at bounding box center [118, 31] width 38 height 10
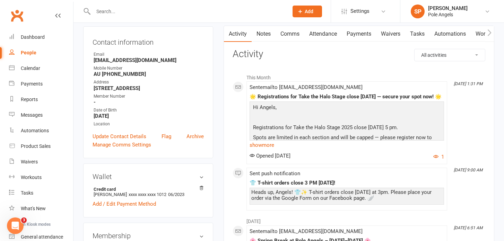
scroll to position [65, 0]
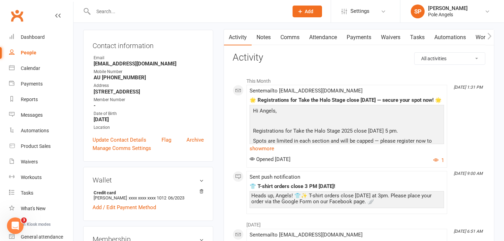
click at [353, 40] on link "Payments" at bounding box center [359, 37] width 34 height 16
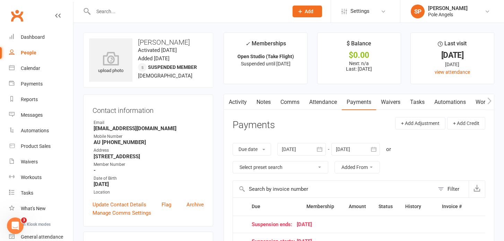
click at [106, 12] on input "text" at bounding box center [187, 12] width 192 height 10
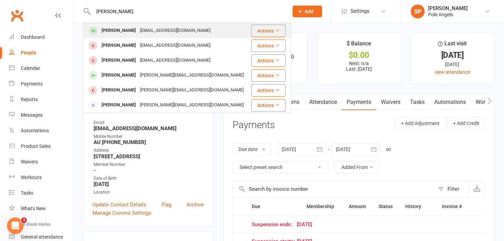
type input "[PERSON_NAME]"
click at [129, 35] on div "[PERSON_NAME]" at bounding box center [118, 31] width 38 height 10
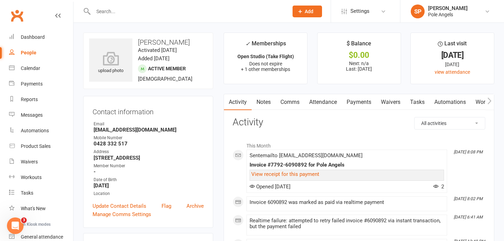
click at [293, 100] on link "Comms" at bounding box center [289, 102] width 29 height 16
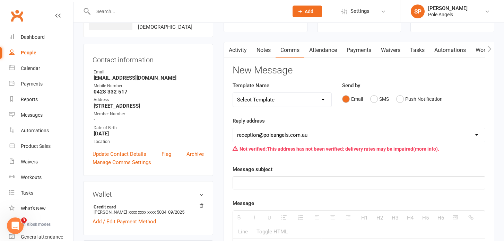
scroll to position [52, 0]
click at [233, 51] on link "Activity" at bounding box center [238, 50] width 28 height 16
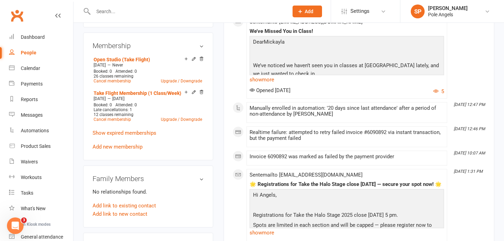
scroll to position [258, 0]
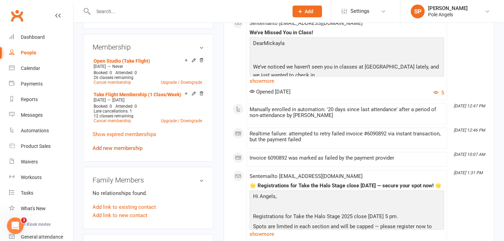
click at [127, 147] on link "Add new membership" at bounding box center [117, 148] width 50 height 6
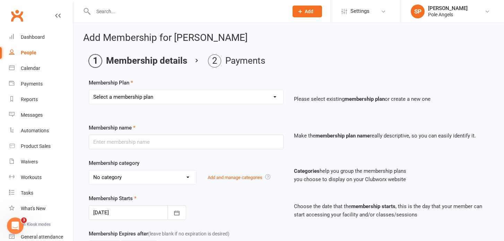
click at [211, 95] on select "Select a membership plan Create new Membership Plan 1 x Class Pass Credit Class…" at bounding box center [186, 97] width 194 height 14
select select "3"
click at [89, 90] on select "Select a membership plan Create new Membership Plan 1 x Class Pass Credit Class…" at bounding box center [186, 97] width 194 height 14
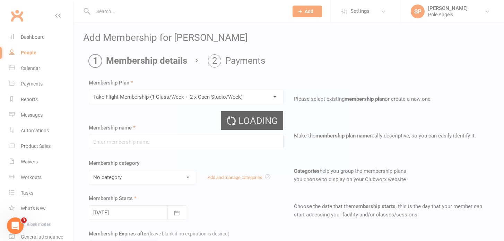
type input "Take Flight Membership (1 Class/Week + 2 x Open Studio/Week)"
select select "2"
type input "12"
select select "2"
type input "46"
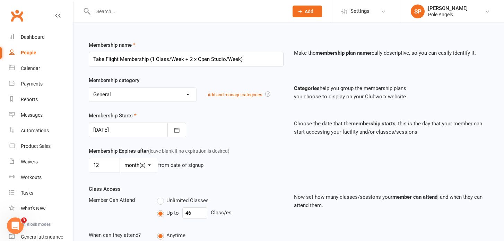
scroll to position [92, 0]
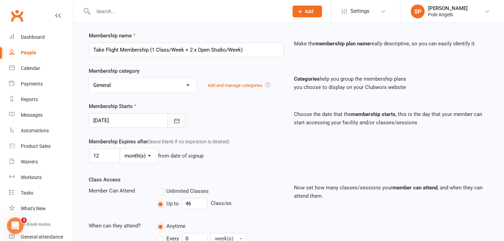
click at [174, 119] on icon "button" at bounding box center [176, 120] width 5 height 5
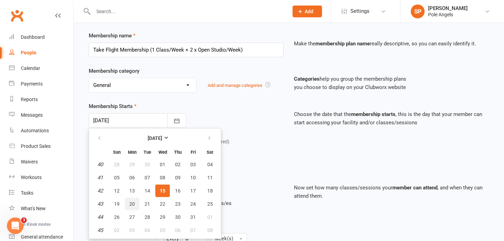
click at [132, 200] on button "20" at bounding box center [132, 204] width 15 height 12
type input "[DATE]"
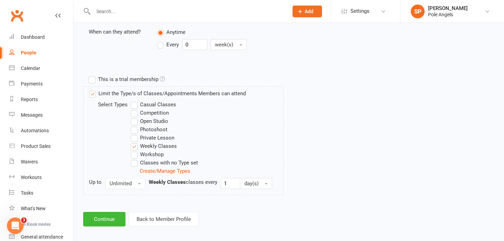
scroll to position [291, 0]
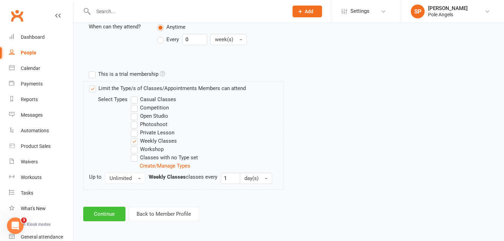
click at [96, 214] on button "Continue" at bounding box center [104, 214] width 42 height 15
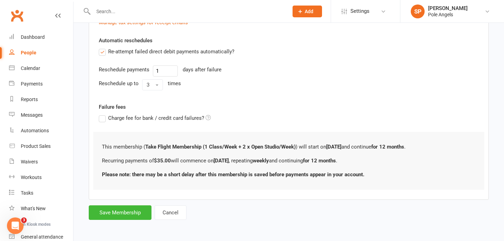
scroll to position [0, 0]
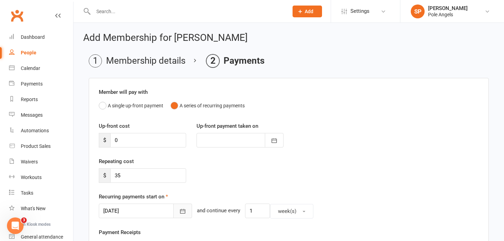
click at [179, 213] on icon "button" at bounding box center [182, 211] width 7 height 7
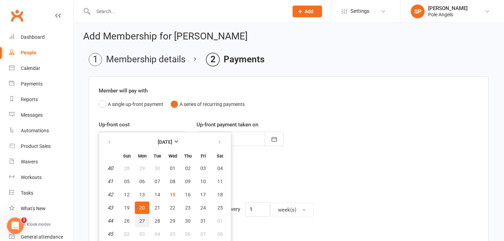
click at [144, 221] on span "27" at bounding box center [142, 221] width 6 height 6
type input "[DATE]"
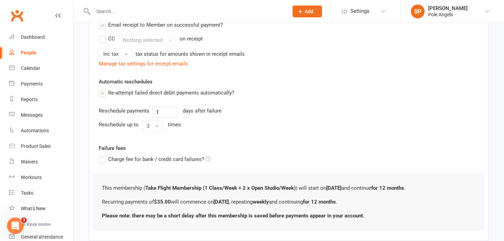
scroll to position [263, 0]
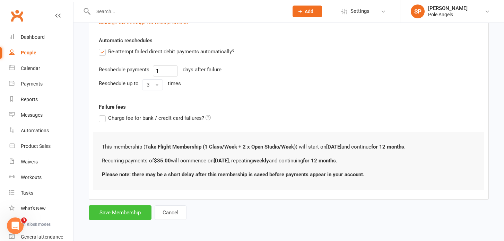
click at [133, 213] on button "Save Membership" at bounding box center [120, 212] width 63 height 15
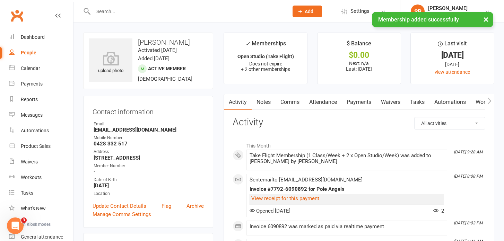
click at [118, 12] on div "× Membership added successfully" at bounding box center [247, 12] width 495 height 0
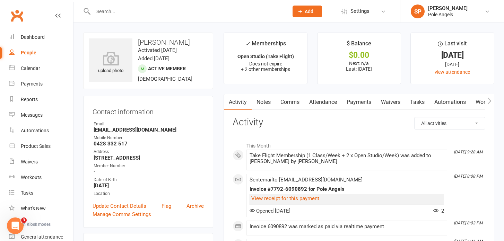
click at [118, 14] on input "text" at bounding box center [187, 12] width 192 height 10
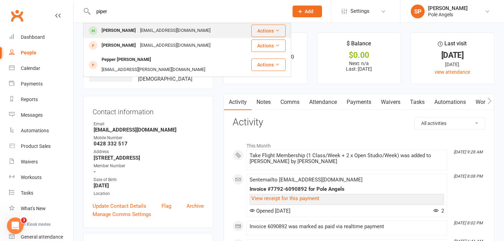
type input "piper"
click at [116, 29] on div "[PERSON_NAME]" at bounding box center [118, 31] width 38 height 10
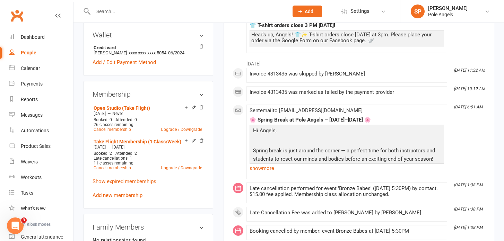
scroll to position [239, 0]
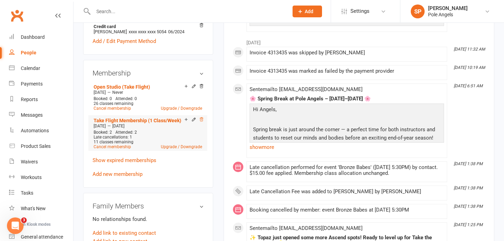
click at [202, 117] on icon at bounding box center [201, 119] width 5 height 5
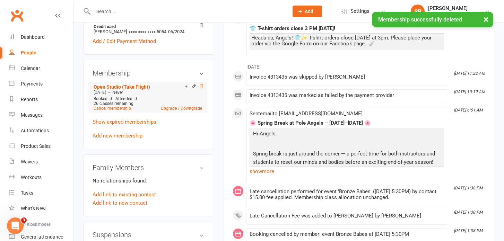
click at [202, 84] on icon at bounding box center [201, 86] width 5 height 5
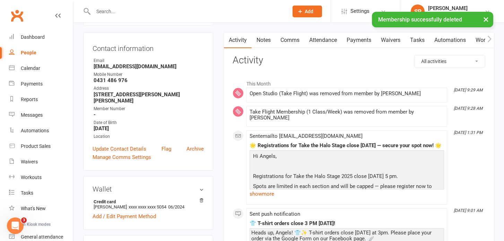
scroll to position [62, 0]
drag, startPoint x: 95, startPoint y: 68, endPoint x: 151, endPoint y: 67, distance: 56.5
click at [151, 67] on strong "[EMAIL_ADDRESS][DOMAIN_NAME]" at bounding box center [149, 67] width 110 height 6
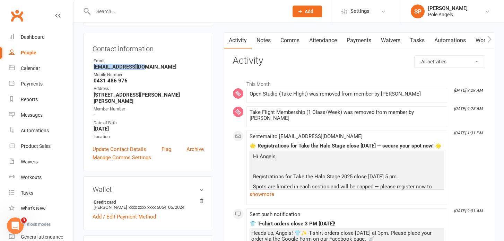
copy strong "[EMAIL_ADDRESS][DOMAIN_NAME]"
click at [114, 11] on input "text" at bounding box center [187, 12] width 192 height 10
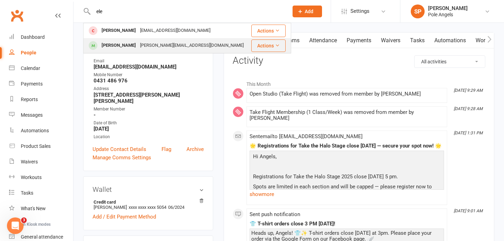
type input "ele"
click at [110, 47] on div "[PERSON_NAME]" at bounding box center [118, 46] width 38 height 10
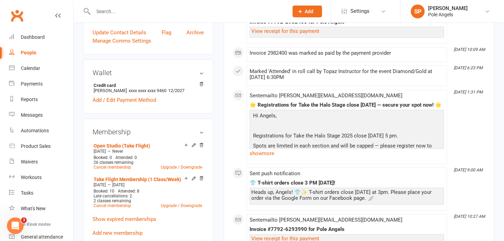
scroll to position [231, 0]
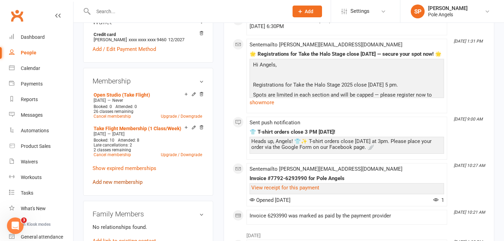
click at [126, 181] on link "Add new membership" at bounding box center [117, 182] width 50 height 6
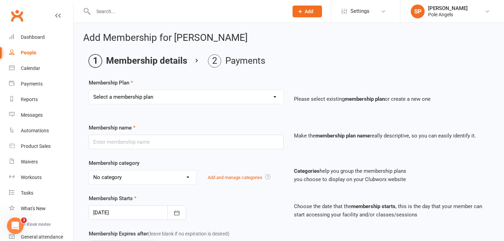
click at [175, 91] on select "Select a membership plan Create new Membership Plan 1 x Class Pass Credit Class…" at bounding box center [186, 97] width 194 height 14
select select "3"
click at [89, 90] on select "Select a membership plan Create new Membership Plan 1 x Class Pass Credit Class…" at bounding box center [186, 97] width 194 height 14
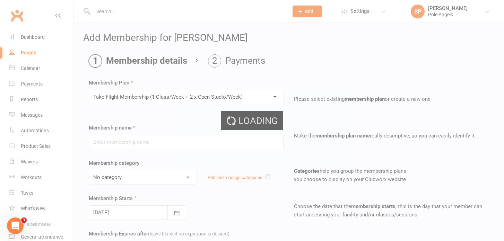
type input "Take Flight Membership (1 Class/Week + 2 x Open Studio/Week)"
select select "2"
type input "12"
select select "2"
type input "46"
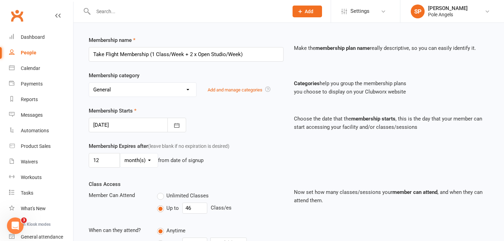
scroll to position [90, 0]
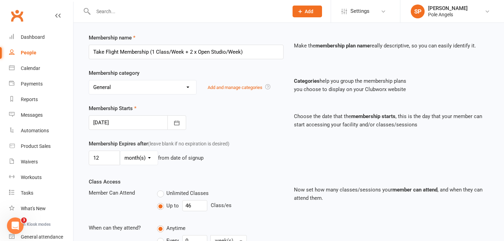
click at [175, 130] on div "Membership Starts [DATE] [DATE] Sun Mon Tue Wed Thu Fri Sat 40 28 29 30 01 02 0…" at bounding box center [288, 121] width 410 height 35
click at [176, 125] on icon "button" at bounding box center [176, 123] width 7 height 7
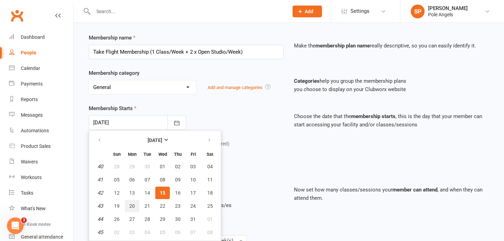
click at [131, 206] on span "20" at bounding box center [132, 206] width 6 height 6
type input "[DATE]"
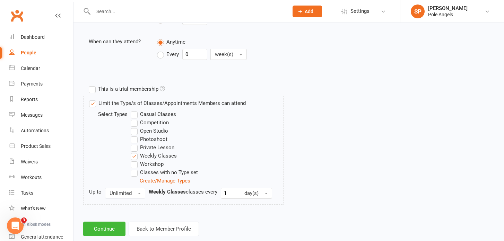
scroll to position [291, 0]
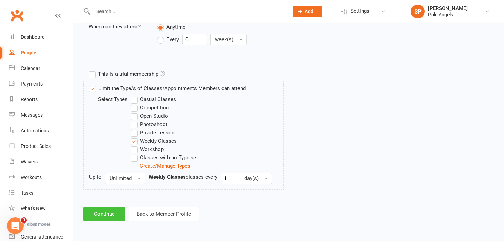
click at [107, 213] on button "Continue" at bounding box center [104, 214] width 42 height 15
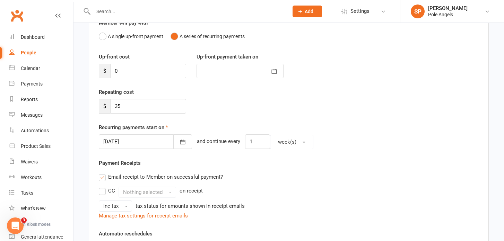
scroll to position [78, 0]
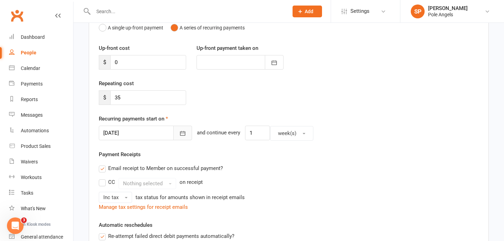
click at [173, 136] on button "button" at bounding box center [182, 133] width 19 height 15
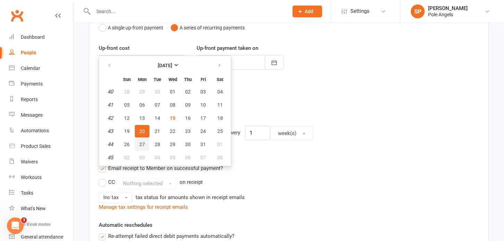
click at [142, 143] on span "27" at bounding box center [142, 145] width 6 height 6
type input "[DATE]"
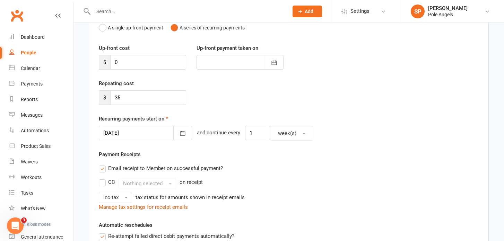
scroll to position [263, 0]
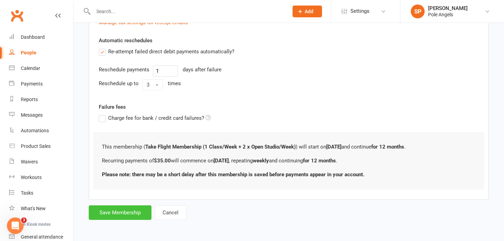
click at [128, 213] on button "Save Membership" at bounding box center [120, 212] width 63 height 15
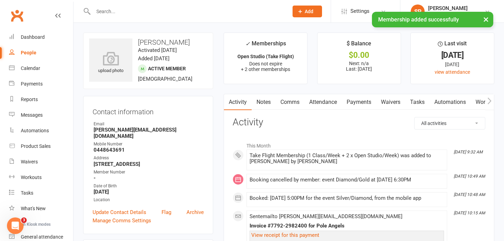
click at [108, 12] on div "× Membership added successfully" at bounding box center [247, 12] width 495 height 0
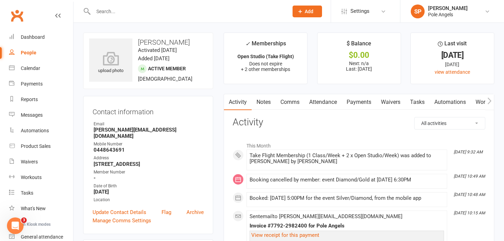
click at [107, 12] on input "text" at bounding box center [187, 12] width 192 height 10
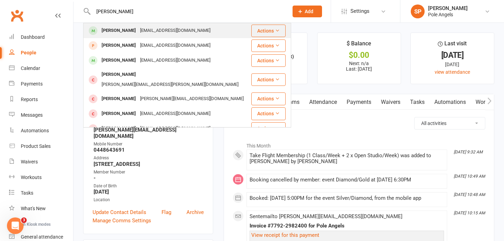
type input "[PERSON_NAME]"
click at [122, 32] on div "[PERSON_NAME]" at bounding box center [118, 31] width 38 height 10
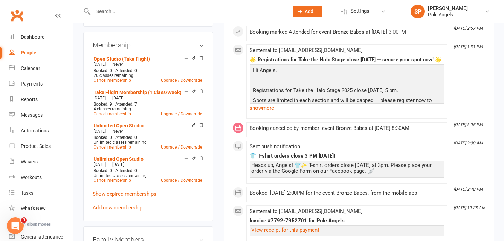
scroll to position [262, 0]
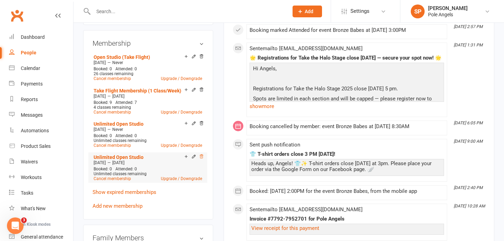
click at [201, 156] on icon at bounding box center [201, 156] width 5 height 5
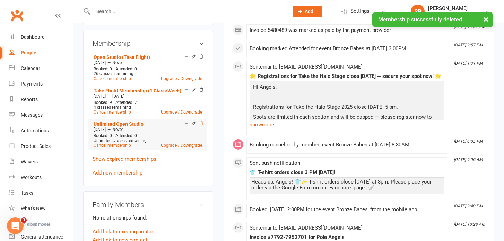
click at [203, 123] on icon at bounding box center [201, 123] width 5 height 5
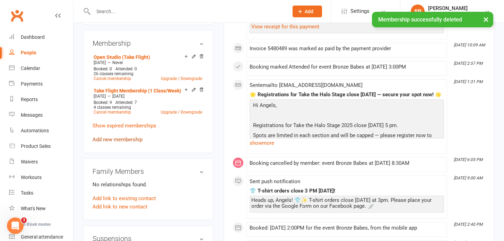
click at [122, 140] on link "Add new membership" at bounding box center [117, 139] width 50 height 6
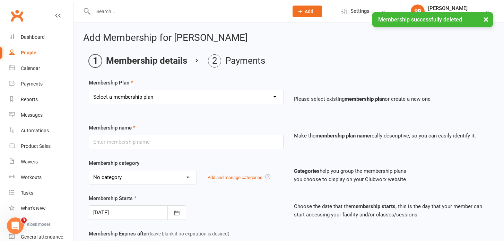
click at [142, 96] on select "Select a membership plan Create new Membership Plan 1 x Class Pass Credit Class…" at bounding box center [186, 97] width 194 height 14
select select "3"
click at [89, 90] on select "Select a membership plan Create new Membership Plan 1 x Class Pass Credit Class…" at bounding box center [186, 97] width 194 height 14
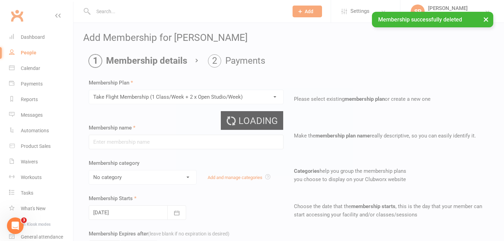
type input "Take Flight Membership (1 Class/Week + 2 x Open Studio/Week)"
select select "2"
type input "12"
select select "2"
type input "46"
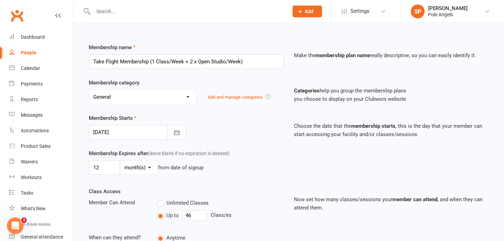
scroll to position [87, 0]
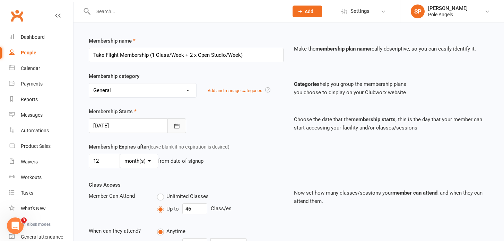
click at [171, 125] on button "button" at bounding box center [176, 125] width 19 height 15
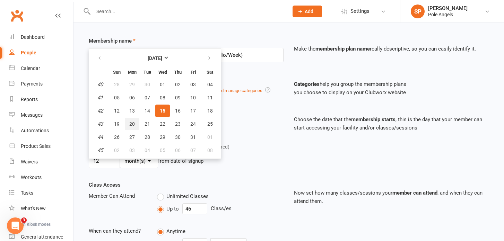
click at [132, 122] on span "20" at bounding box center [132, 124] width 6 height 6
type input "[DATE]"
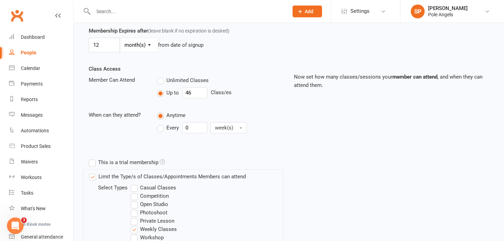
scroll to position [291, 0]
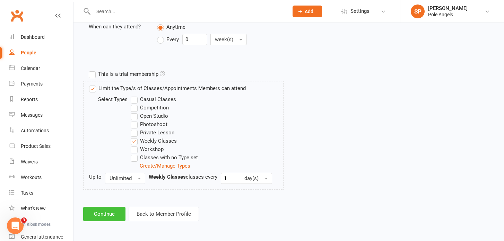
click at [112, 216] on button "Continue" at bounding box center [104, 214] width 42 height 15
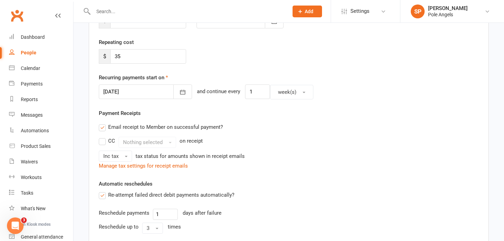
scroll to position [127, 0]
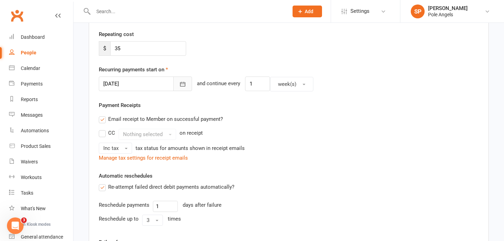
click at [179, 86] on icon "button" at bounding box center [182, 84] width 7 height 7
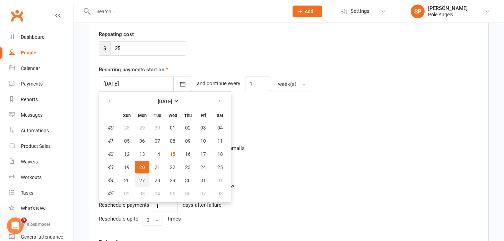
click at [143, 180] on span "27" at bounding box center [142, 181] width 6 height 6
type input "[DATE]"
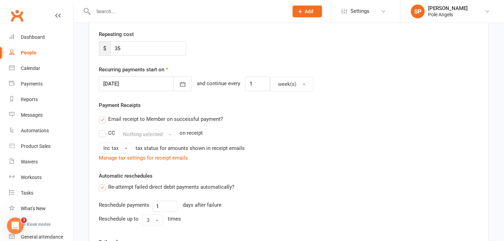
scroll to position [263, 0]
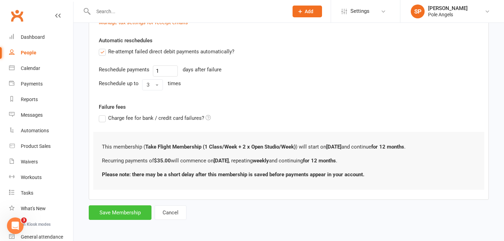
click at [118, 215] on button "Save Membership" at bounding box center [120, 212] width 63 height 15
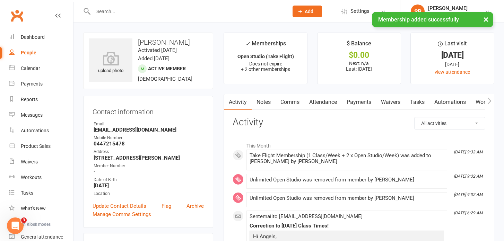
click at [119, 12] on div "× Membership added successfully" at bounding box center [247, 12] width 495 height 0
click at [107, 9] on input "text" at bounding box center [187, 12] width 192 height 10
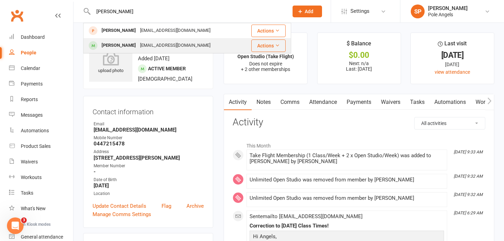
type input "[PERSON_NAME]"
click at [149, 46] on div "[EMAIL_ADDRESS][DOMAIN_NAME]" at bounding box center [175, 46] width 74 height 10
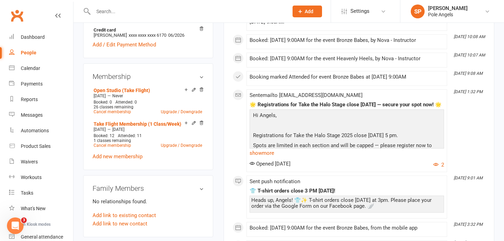
scroll to position [228, 0]
click at [139, 155] on link "Add new membership" at bounding box center [117, 157] width 50 height 6
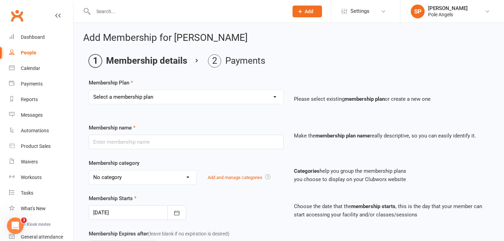
click at [206, 98] on select "Select a membership plan Create new Membership Plan 1 x Class Pass Credit Class…" at bounding box center [186, 97] width 194 height 14
select select "3"
click at [89, 90] on select "Select a membership plan Create new Membership Plan 1 x Class Pass Credit Class…" at bounding box center [186, 97] width 194 height 14
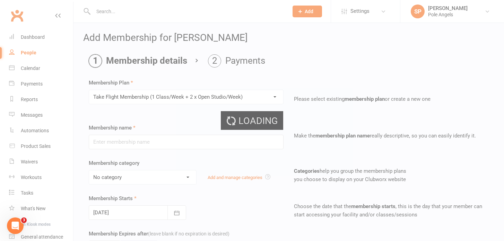
type input "Take Flight Membership (1 Class/Week + 2 x Open Studio/Week)"
select select "2"
type input "12"
select select "2"
type input "46"
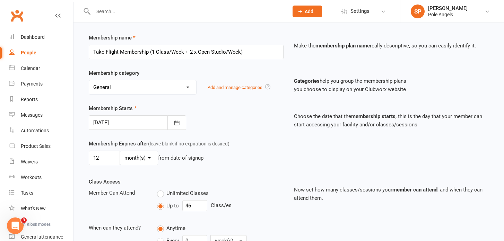
scroll to position [91, 0]
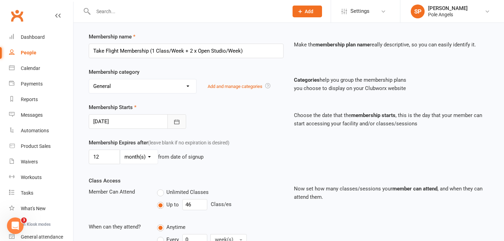
click at [180, 123] on button "button" at bounding box center [176, 121] width 19 height 15
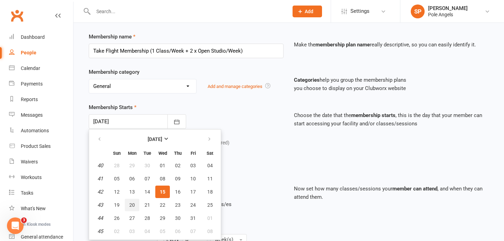
click at [130, 209] on button "20" at bounding box center [132, 205] width 15 height 12
type input "[DATE]"
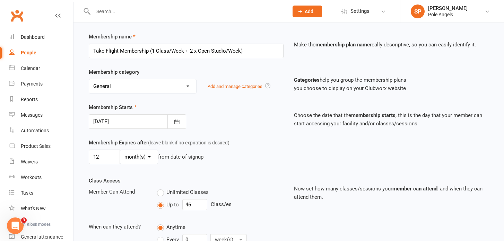
scroll to position [291, 0]
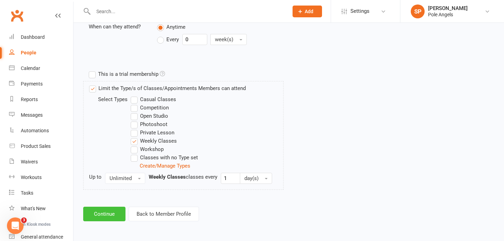
click at [113, 220] on button "Continue" at bounding box center [104, 214] width 42 height 15
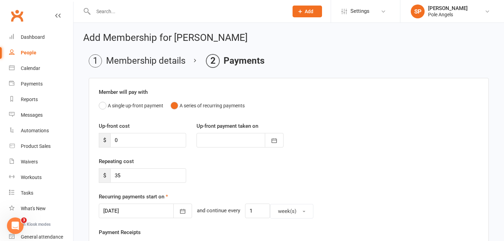
scroll to position [73, 0]
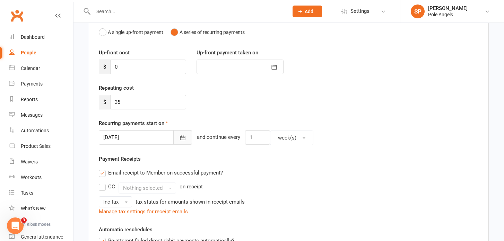
click at [179, 141] on icon "button" at bounding box center [182, 137] width 7 height 7
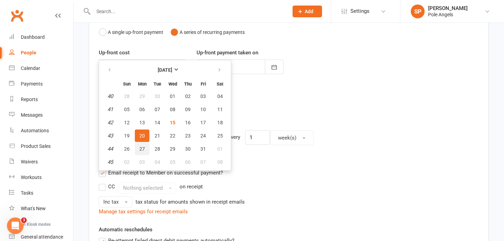
click at [144, 150] on button "27" at bounding box center [142, 149] width 15 height 12
type input "[DATE]"
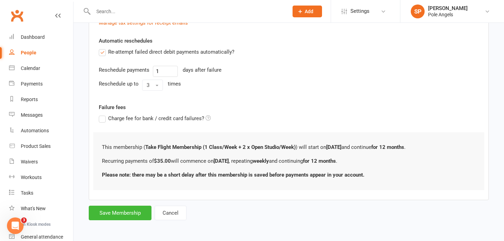
scroll to position [263, 0]
click at [135, 214] on button "Save Membership" at bounding box center [120, 212] width 63 height 15
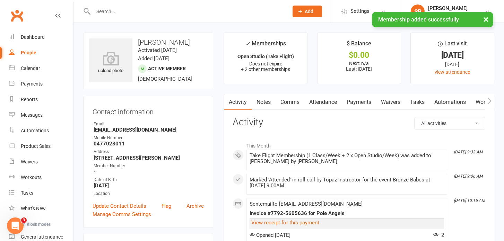
click at [112, 12] on div "× Membership added successfully" at bounding box center [247, 12] width 495 height 0
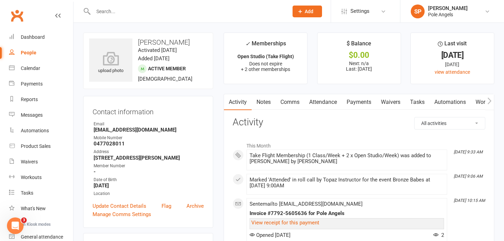
click at [106, 11] on input "text" at bounding box center [187, 12] width 192 height 10
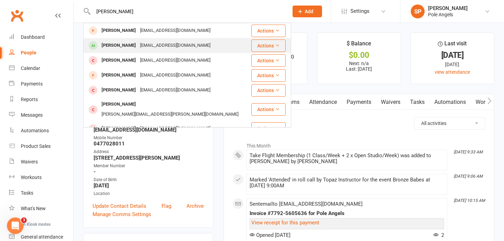
type input "[PERSON_NAME]"
click at [108, 43] on div "[PERSON_NAME]" at bounding box center [118, 46] width 38 height 10
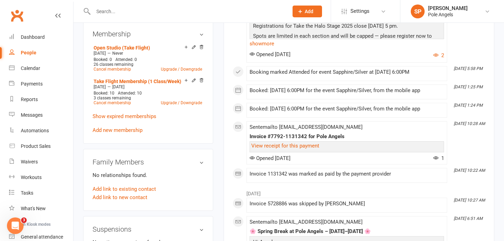
scroll to position [275, 0]
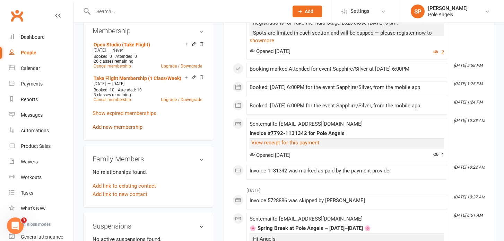
click at [135, 127] on link "Add new membership" at bounding box center [117, 127] width 50 height 6
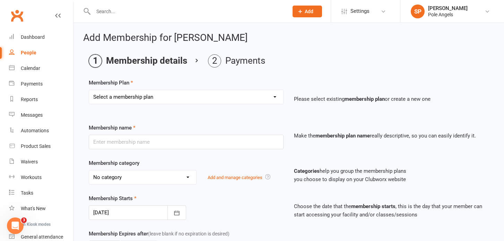
click at [140, 95] on select "Select a membership plan Create new Membership Plan 1 x Class Pass Credit Class…" at bounding box center [186, 97] width 194 height 14
select select "3"
click at [89, 90] on select "Select a membership plan Create new Membership Plan 1 x Class Pass Credit Class…" at bounding box center [186, 97] width 194 height 14
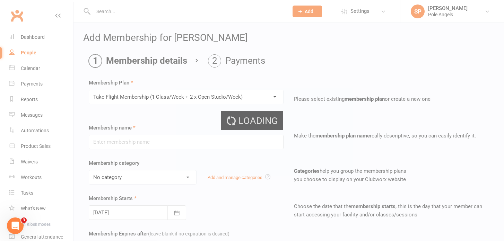
type input "Take Flight Membership (1 Class/Week + 2 x Open Studio/Week)"
select select "2"
type input "12"
select select "2"
type input "46"
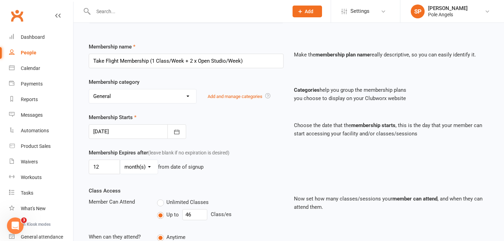
scroll to position [82, 0]
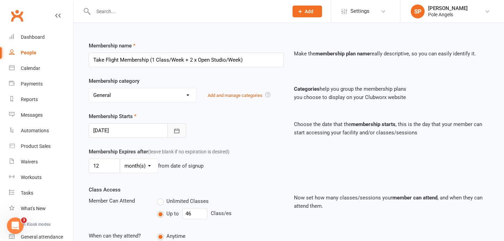
click at [184, 135] on button "button" at bounding box center [176, 130] width 19 height 15
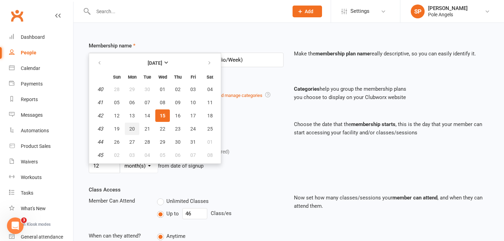
click at [133, 131] on button "20" at bounding box center [132, 129] width 15 height 12
type input "[DATE]"
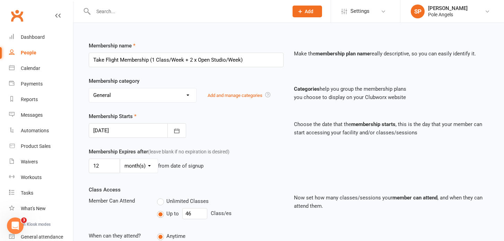
scroll to position [291, 0]
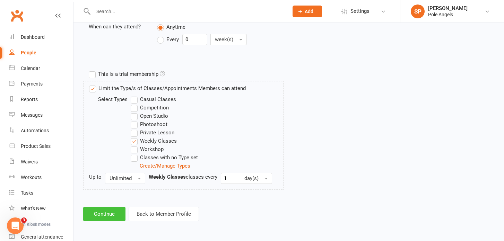
click at [102, 218] on button "Continue" at bounding box center [104, 214] width 42 height 15
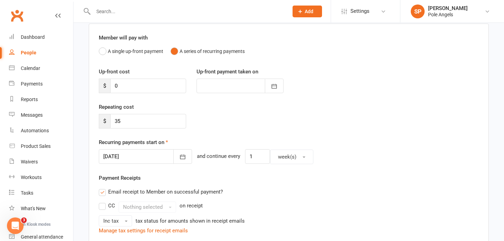
scroll to position [55, 0]
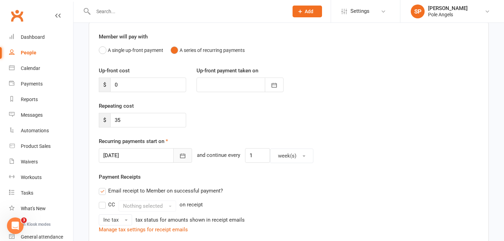
click at [175, 158] on button "button" at bounding box center [182, 155] width 19 height 15
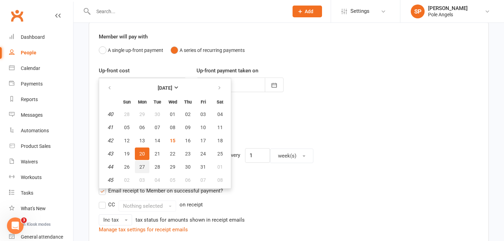
click at [147, 165] on button "27" at bounding box center [142, 167] width 15 height 12
type input "[DATE]"
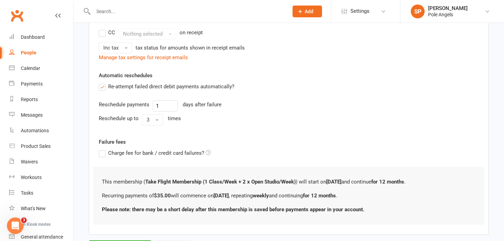
scroll to position [263, 0]
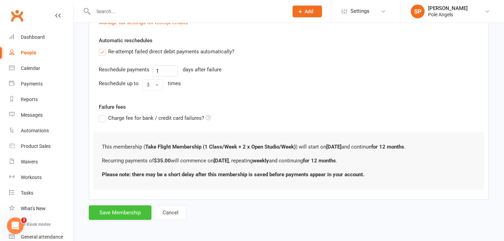
click at [123, 214] on button "Save Membership" at bounding box center [120, 212] width 63 height 15
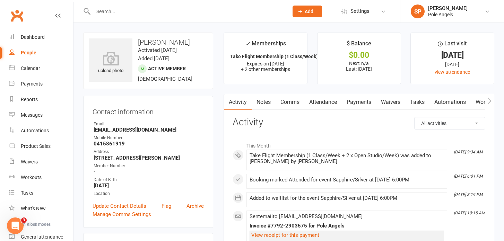
click at [114, 10] on input "text" at bounding box center [187, 12] width 192 height 10
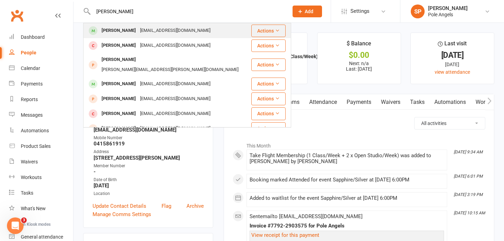
type input "[PERSON_NAME]"
click at [138, 32] on div "[EMAIL_ADDRESS][DOMAIN_NAME]" at bounding box center [175, 31] width 74 height 10
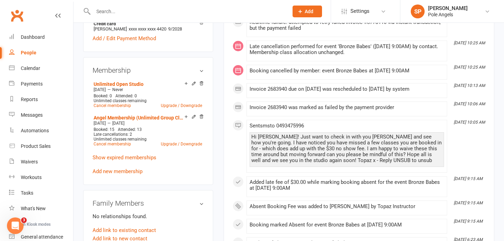
scroll to position [237, 0]
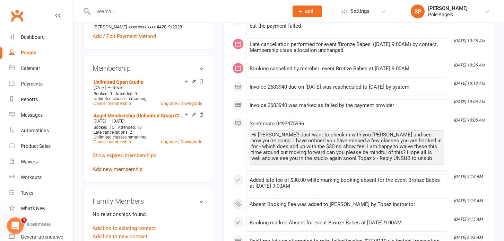
click at [111, 166] on link "Add new membership" at bounding box center [117, 169] width 50 height 6
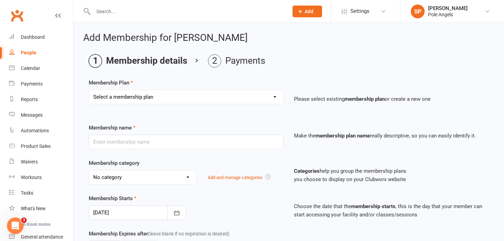
click at [150, 95] on select "Select a membership plan Create new Membership Plan 1 x Class Pass Credit Class…" at bounding box center [186, 97] width 194 height 14
select select "3"
click at [89, 90] on select "Select a membership plan Create new Membership Plan 1 x Class Pass Credit Class…" at bounding box center [186, 97] width 194 height 14
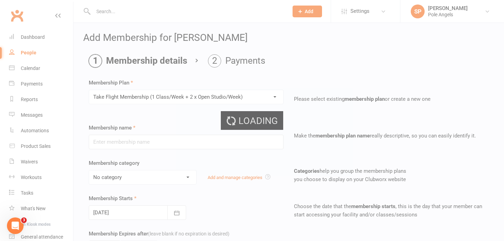
type input "Take Flight Membership (1 Class/Week + 2 x Open Studio/Week)"
select select "2"
type input "12"
select select "2"
type input "46"
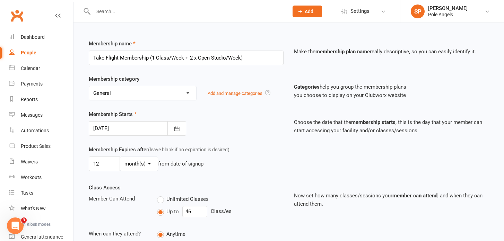
scroll to position [86, 0]
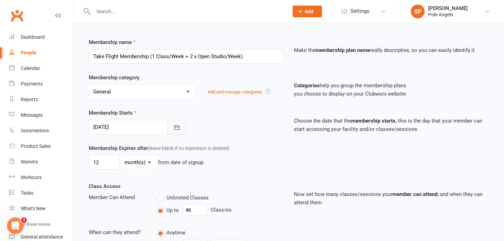
click at [176, 125] on icon "button" at bounding box center [176, 127] width 7 height 7
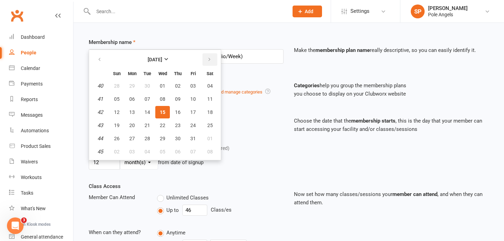
click at [207, 60] on icon "button" at bounding box center [209, 60] width 5 height 6
click at [134, 99] on span "03" at bounding box center [132, 99] width 6 height 6
type input "[DATE]"
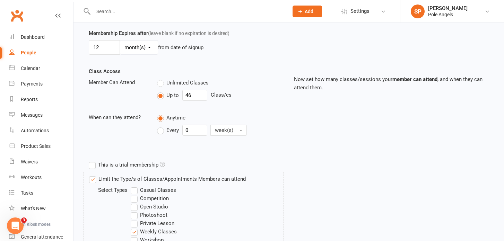
scroll to position [291, 0]
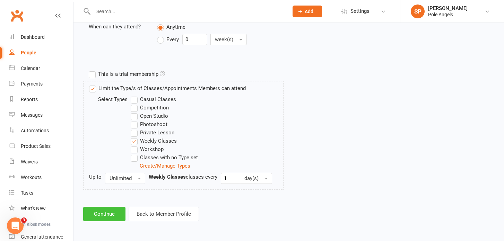
click at [114, 213] on button "Continue" at bounding box center [104, 214] width 42 height 15
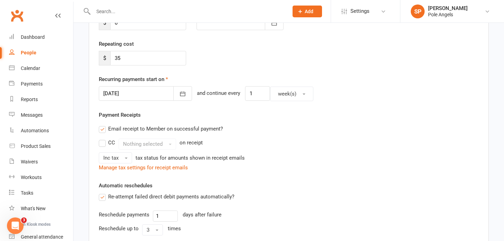
scroll to position [263, 0]
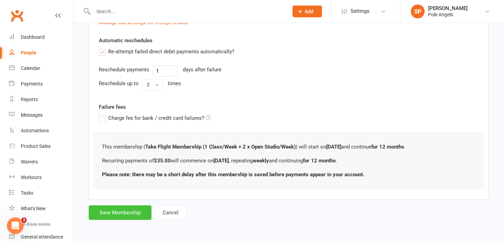
click at [123, 217] on button "Save Membership" at bounding box center [120, 212] width 63 height 15
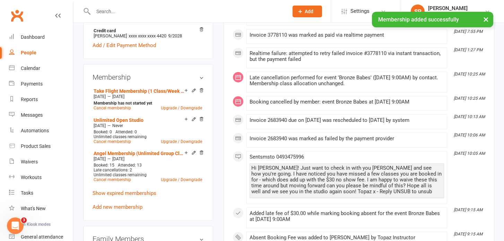
scroll to position [229, 0]
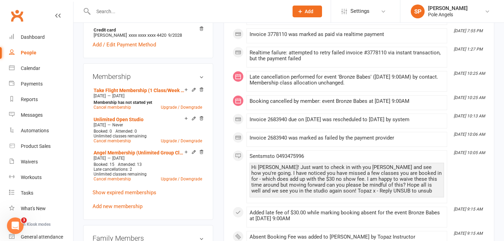
click at [193, 151] on icon at bounding box center [193, 151] width 3 height 3
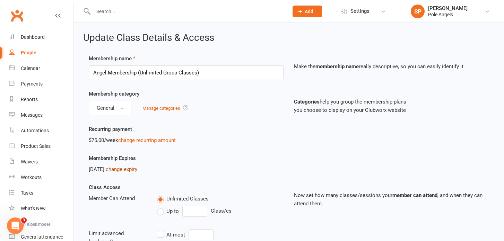
click at [134, 172] on link "change expiry" at bounding box center [122, 169] width 32 height 6
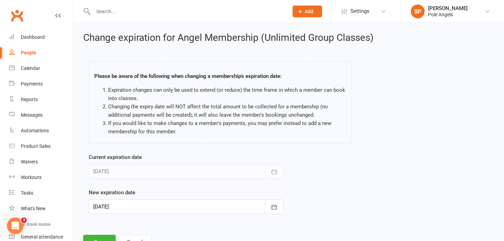
scroll to position [28, 0]
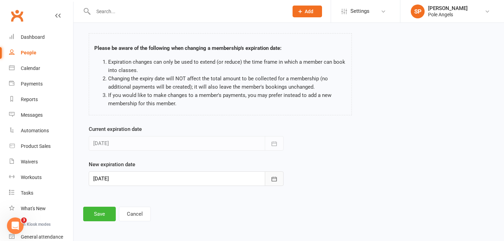
click at [274, 178] on icon "button" at bounding box center [274, 179] width 7 height 7
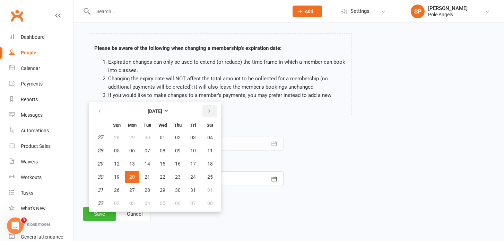
click at [209, 111] on icon "button" at bounding box center [209, 111] width 5 height 6
click at [210, 112] on icon "button" at bounding box center [209, 111] width 5 height 6
click at [102, 111] on button "button" at bounding box center [99, 111] width 15 height 12
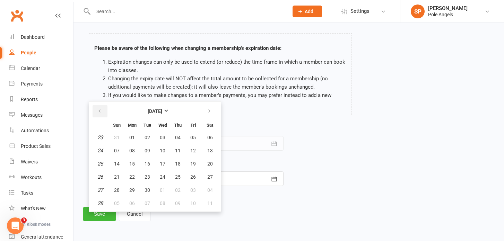
click at [102, 111] on button "button" at bounding box center [99, 111] width 15 height 12
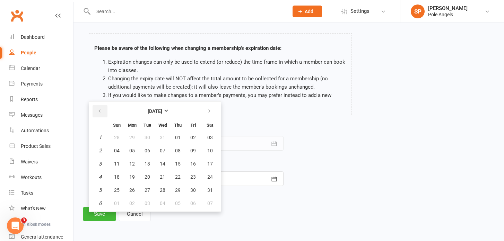
click at [102, 111] on button "button" at bounding box center [99, 111] width 15 height 12
click at [208, 111] on icon "button" at bounding box center [209, 111] width 5 height 6
click at [119, 150] on span "02" at bounding box center [117, 151] width 6 height 6
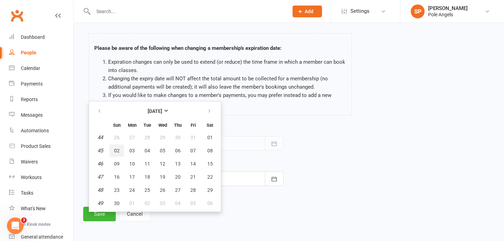
type input "[DATE]"
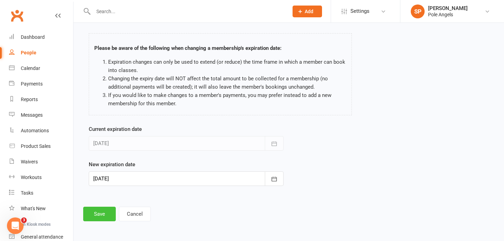
click at [97, 218] on button "Save" at bounding box center [99, 214] width 33 height 15
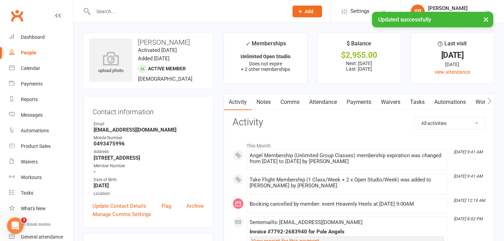
click at [360, 98] on link "Payments" at bounding box center [359, 102] width 34 height 16
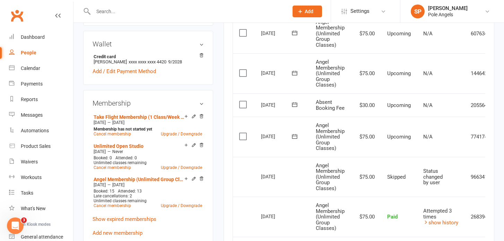
scroll to position [202, 0]
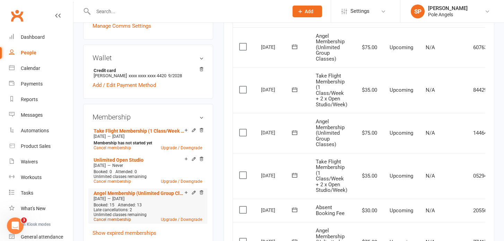
click at [124, 220] on link "Cancel membership" at bounding box center [112, 219] width 37 height 5
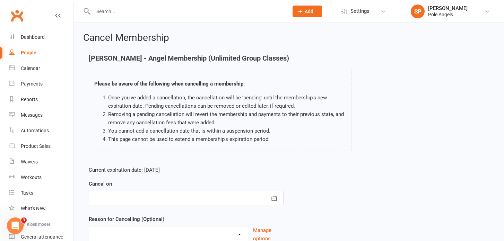
scroll to position [58, 0]
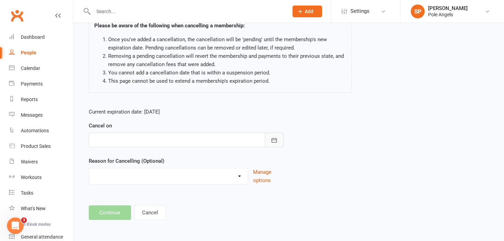
click at [273, 141] on icon "button" at bounding box center [274, 140] width 7 height 7
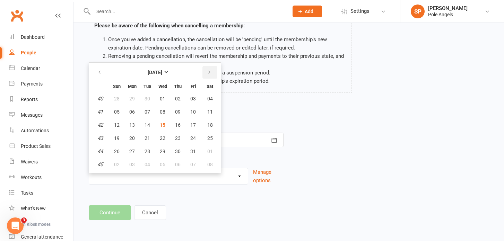
click at [210, 73] on icon "button" at bounding box center [209, 73] width 5 height 6
click at [118, 111] on span "02" at bounding box center [117, 112] width 6 height 6
type input "[DATE]"
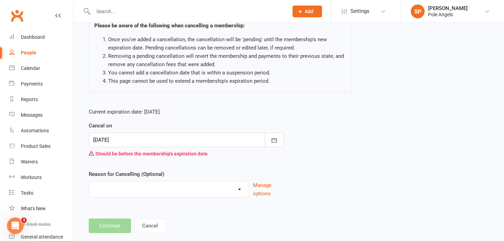
click at [135, 193] on select "Holiday Injury Other reason" at bounding box center [168, 189] width 159 height 14
select select "2"
click at [89, 182] on select "Holiday Injury Other reason" at bounding box center [168, 189] width 159 height 14
click at [129, 226] on input at bounding box center [186, 226] width 195 height 15
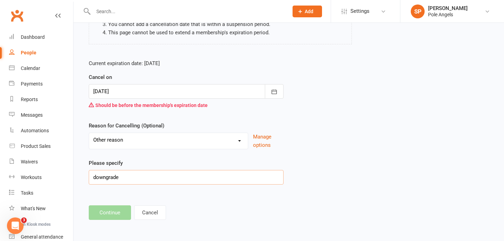
type input "downgrade"
click at [111, 215] on footer "Continue Cancel" at bounding box center [289, 212] width 400 height 15
click at [277, 91] on icon "button" at bounding box center [274, 91] width 7 height 7
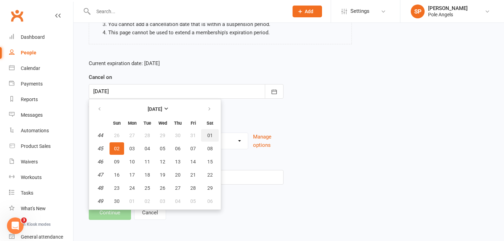
click at [213, 132] on button "01" at bounding box center [210, 135] width 18 height 12
type input "01 Nov 2025"
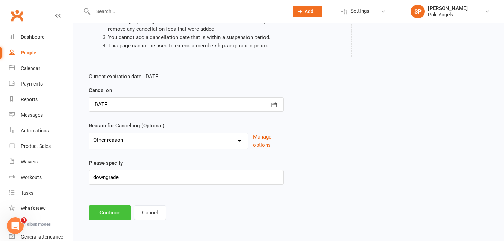
click at [112, 214] on button "Continue" at bounding box center [110, 212] width 42 height 15
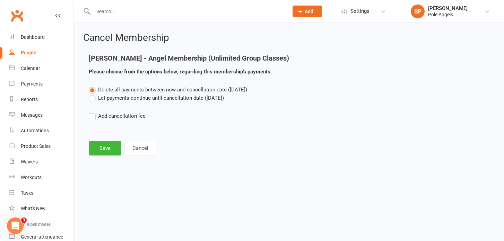
scroll to position [0, 0]
click at [90, 100] on label "Let payments continue until cancellation date (Nov 1, 2025)" at bounding box center [156, 98] width 135 height 8
click at [90, 94] on input "Let payments continue until cancellation date (Nov 1, 2025)" at bounding box center [91, 94] width 5 height 0
click at [100, 151] on button "Save" at bounding box center [105, 148] width 33 height 15
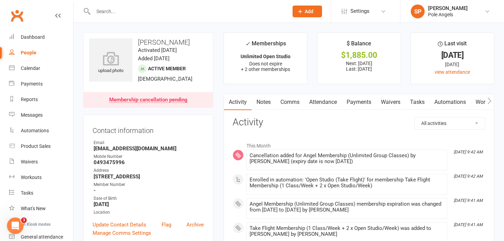
click at [358, 100] on link "Payments" at bounding box center [359, 102] width 34 height 16
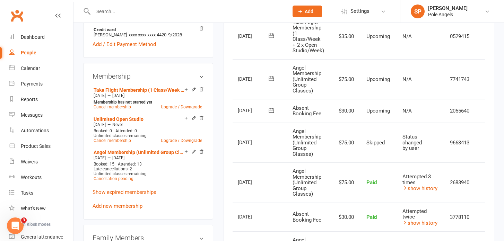
scroll to position [0, 36]
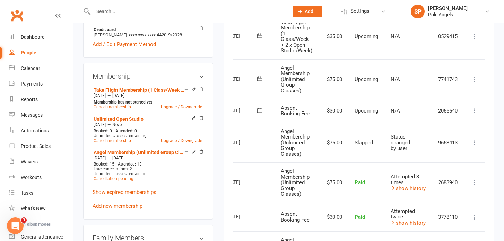
click at [474, 111] on icon at bounding box center [474, 110] width 7 height 7
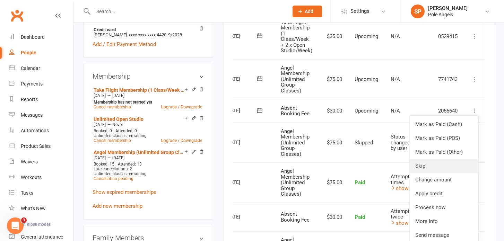
click at [427, 169] on link "Skip" at bounding box center [443, 166] width 69 height 14
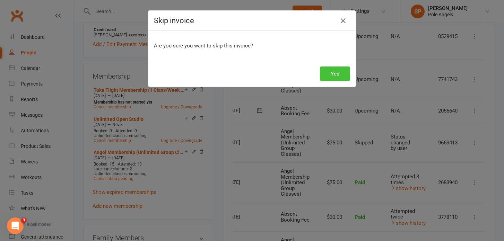
click at [340, 74] on button "Yes" at bounding box center [335, 74] width 30 height 15
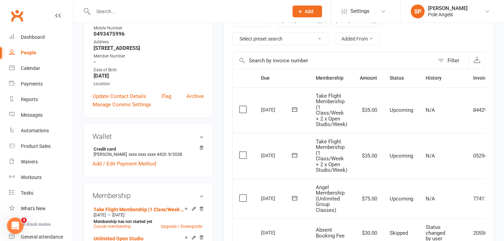
scroll to position [129, 0]
click at [37, 34] on div "Dashboard" at bounding box center [33, 37] width 24 height 6
